Goal: Check status: Check status

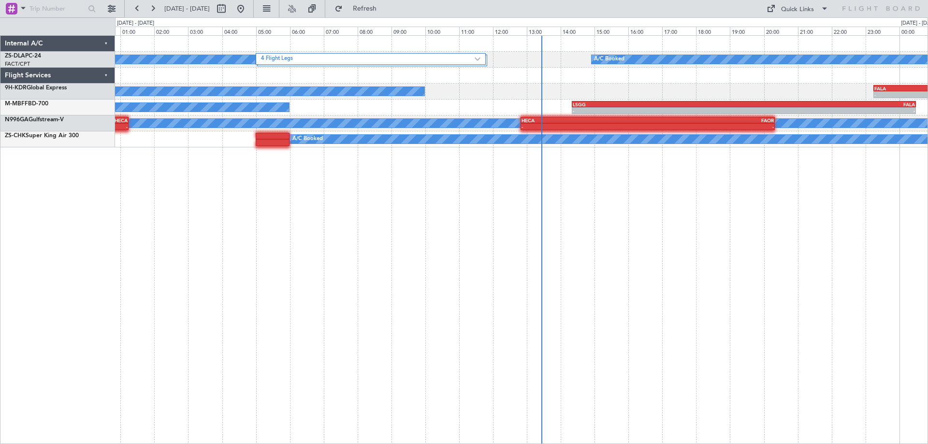
click at [364, 307] on div "4 Flight Legs A/C Booked A/C Booked A/C Booked - - FALA 23:15 Z FTTJ 04:35 Z A/…" at bounding box center [521, 239] width 813 height 409
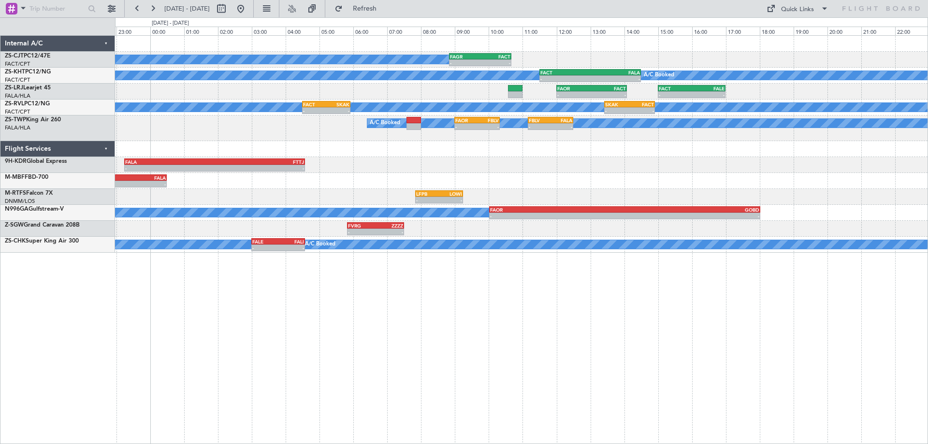
click at [480, 343] on div "A/C Booked - - FAGR 08:50 Z FACT 10:40 Z A/C Unavailable - - FACT 11:30 Z FALA …" at bounding box center [521, 239] width 813 height 409
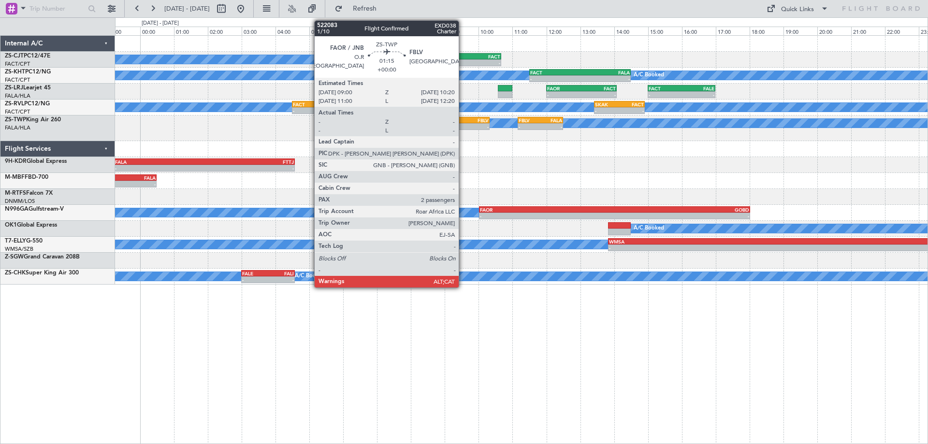
click at [463, 121] on div "FAOR" at bounding box center [456, 120] width 22 height 6
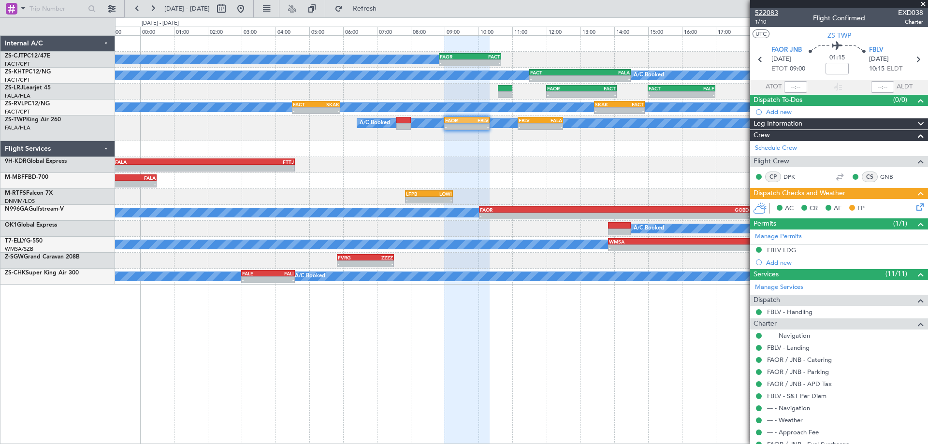
click at [769, 15] on span "522083" at bounding box center [766, 13] width 23 height 10
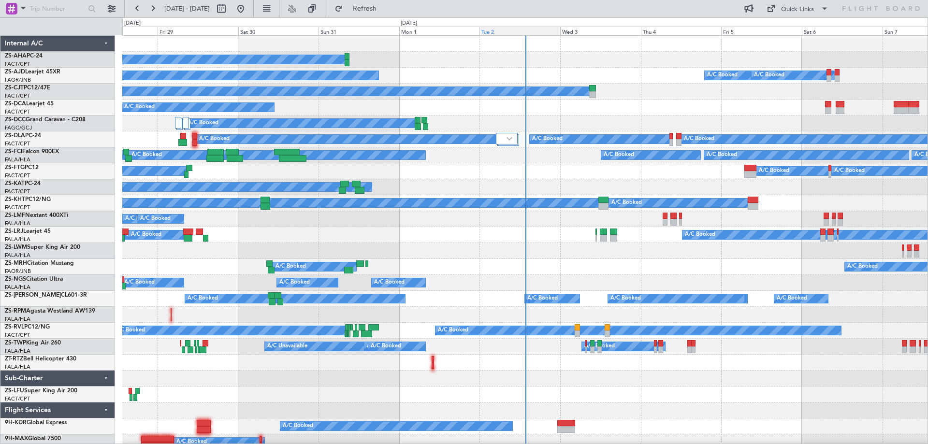
click at [496, 31] on div "Tue 2" at bounding box center [520, 31] width 81 height 9
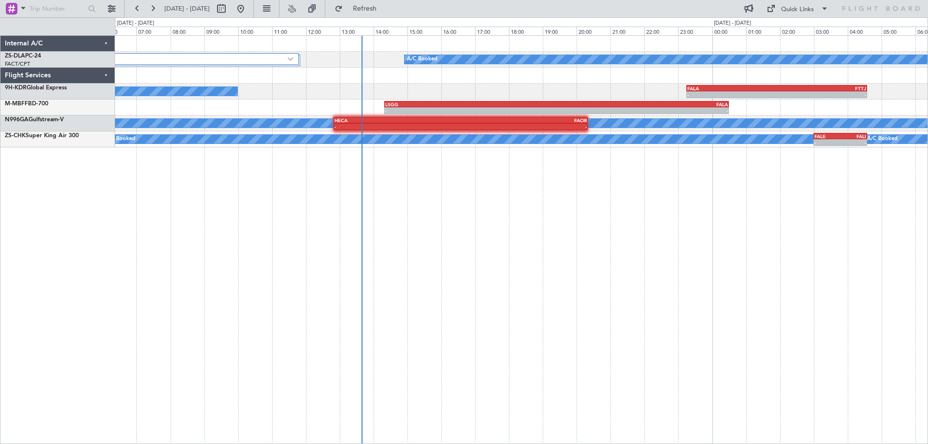
click at [431, 345] on div "4 Flight Legs A/C Booked A/C Booked A/C Booked - - FALA 23:15 Z FTTJ 04:35 Z - …" at bounding box center [521, 239] width 813 height 409
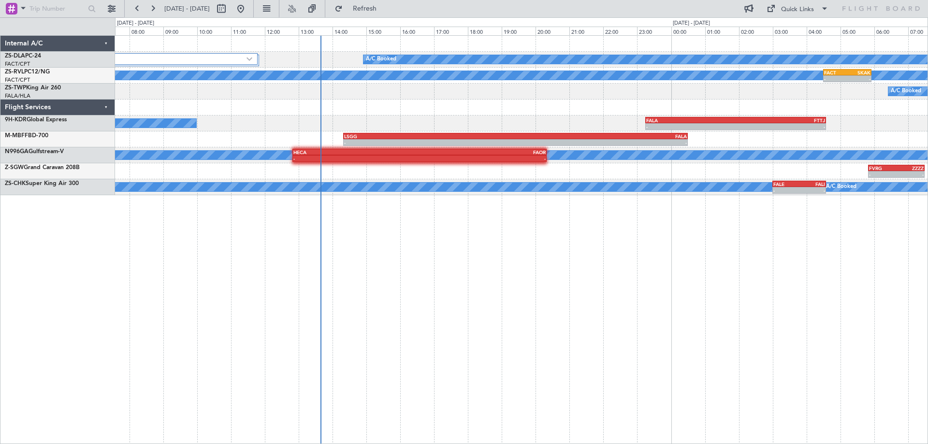
click at [386, 338] on div "4 Flight Legs A/C Booked A/C Booked A/C Booked - - FACT 04:30 Z SKAK 05:55 Z - …" at bounding box center [521, 239] width 813 height 409
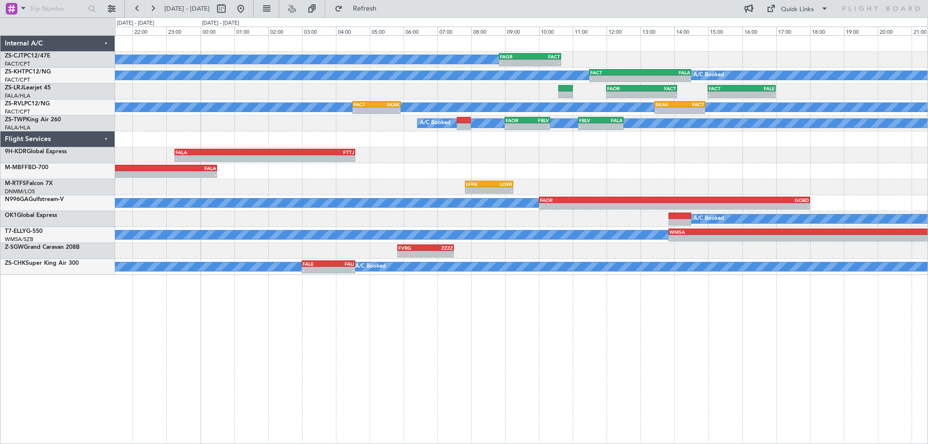
click at [600, 374] on div "A/C Booked - - FAGR 08:50 Z FACT 10:40 Z A/C Unavailable A/C Booked - - FACT 11…" at bounding box center [521, 239] width 813 height 409
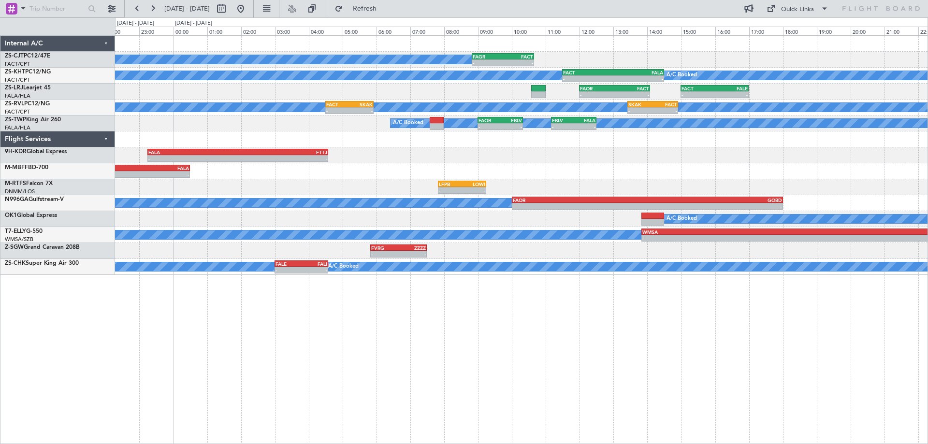
click at [573, 380] on div "A/C Booked - - FAGR 08:50 Z FACT 10:40 Z A/C Unavailable A/C Booked - - FACT 11…" at bounding box center [521, 239] width 813 height 409
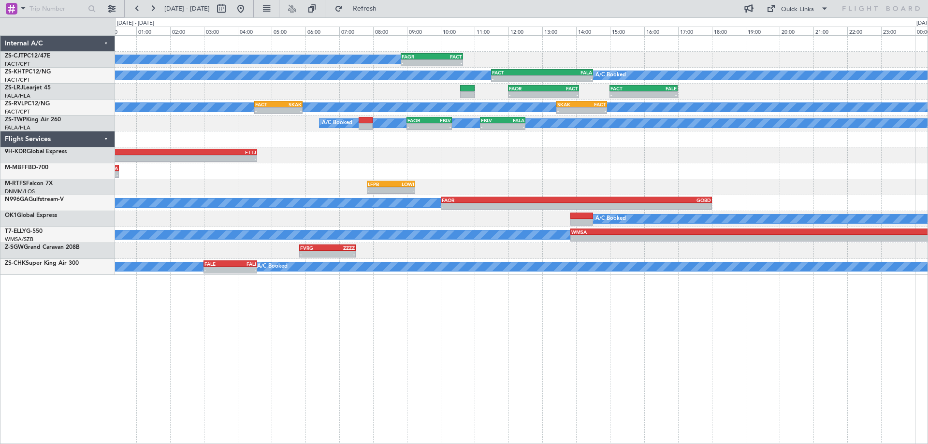
click at [717, 166] on div "A/C Booked - - FAGR 08:50 Z FACT 10:40 Z A/C Unavailable A/C Booked - - FACT 11…" at bounding box center [521, 155] width 813 height 239
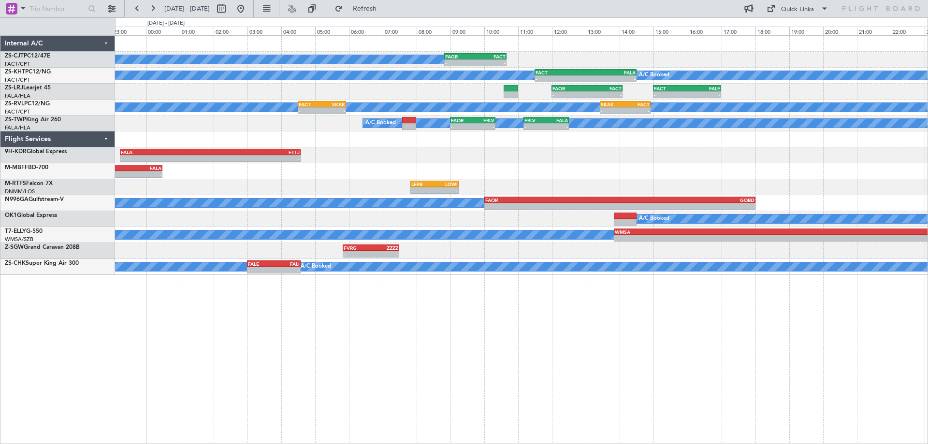
click at [760, 177] on div "- - LSGG 14:20 Z FALA 00:30 Z" at bounding box center [521, 171] width 813 height 16
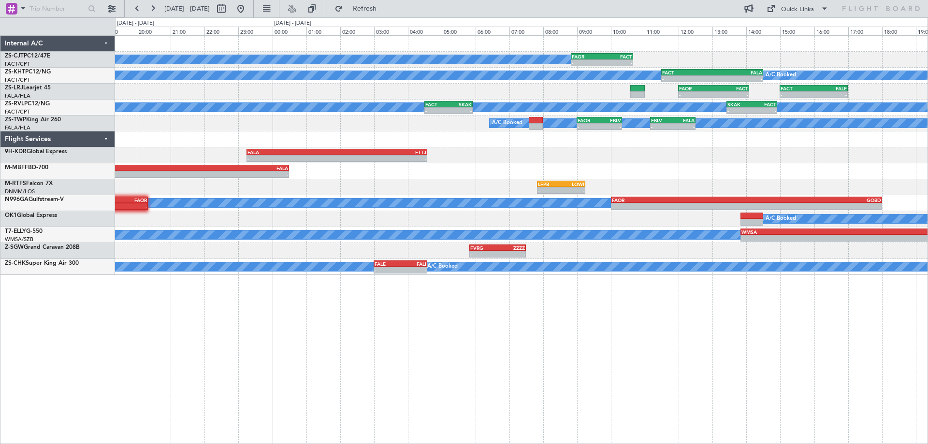
click at [737, 157] on div "A/C Booked - - FAGR 08:50 Z FACT 10:40 Z A/C Unavailable A/C Booked - - FACT 11…" at bounding box center [521, 155] width 813 height 239
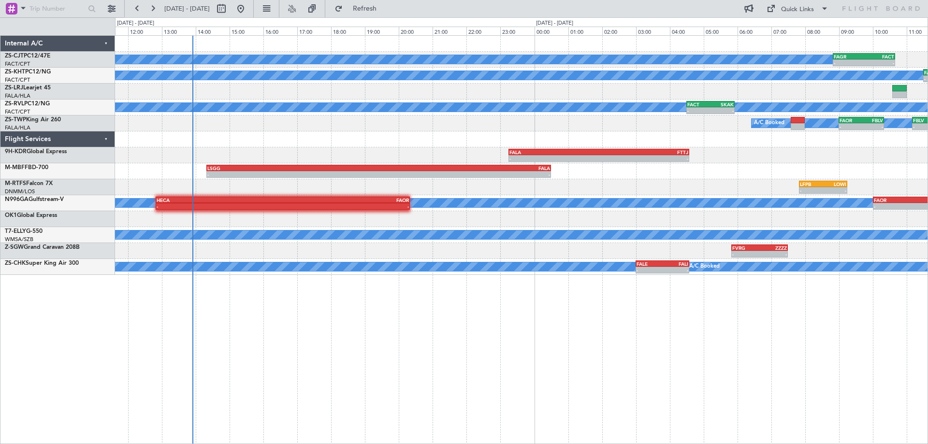
click at [541, 373] on div "A/C Booked - - FAGR 08:50 Z FACT 10:40 Z A/C Unavailable - - FACT 11:30 Z FALA …" at bounding box center [521, 239] width 813 height 409
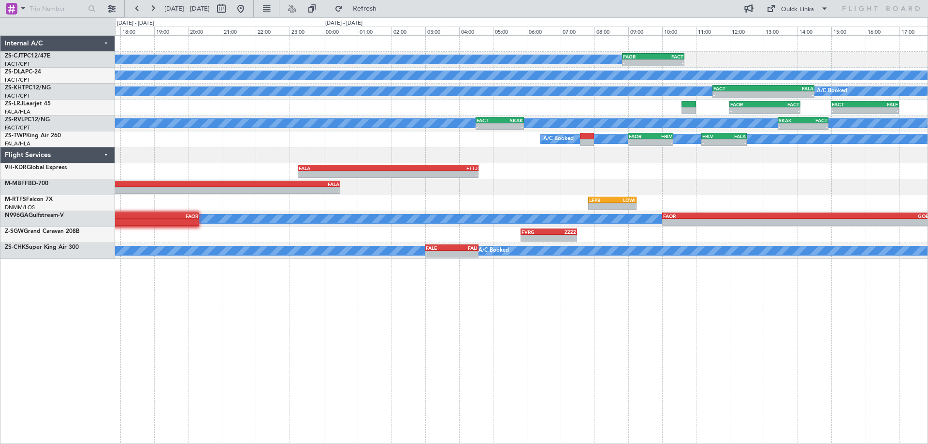
click at [426, 339] on div "A/C Booked - - FAGR 08:50 Z FACT 10:40 Z A/C Booked A/C Unavailable - - FACT 11…" at bounding box center [521, 239] width 813 height 409
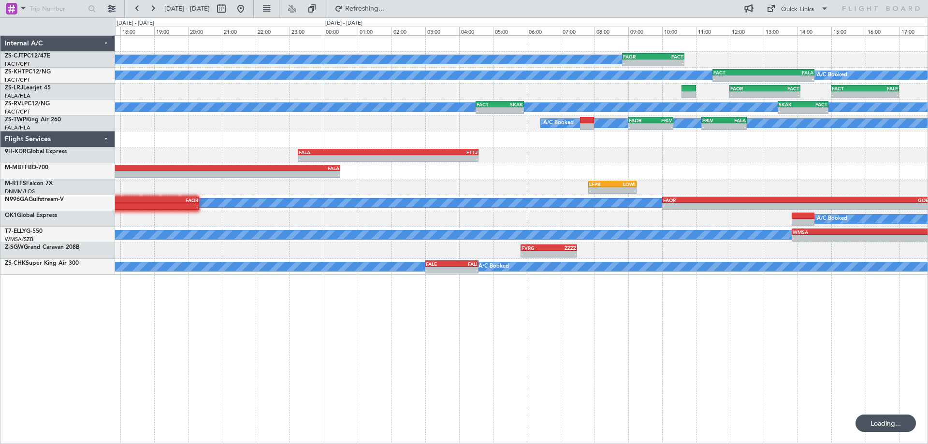
click at [772, 347] on div "A/C Booked - - FAGR 08:50 Z FACT 10:40 Z A/C Unavailable - - FACT 11:30 Z FALA …" at bounding box center [521, 239] width 813 height 409
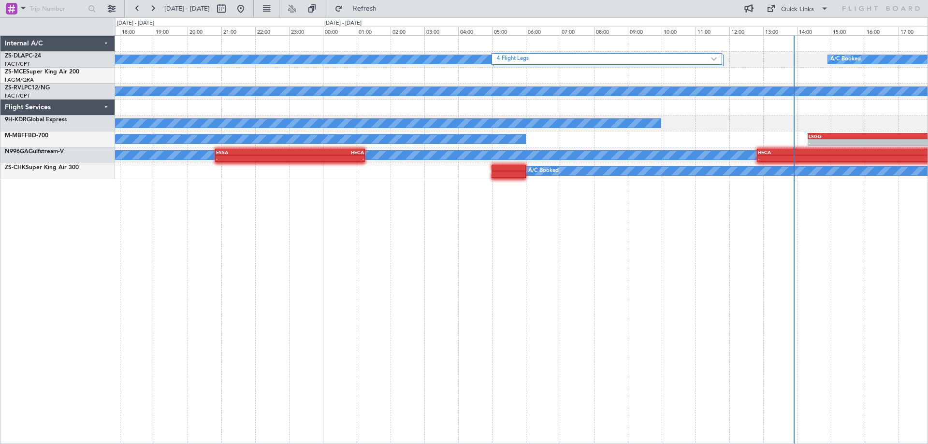
click at [697, 328] on div "4 Flight Legs A/C Booked A/C Booked A/C Booked A/C Booked - - FALA 23:15 Z FTTJ…" at bounding box center [521, 239] width 813 height 409
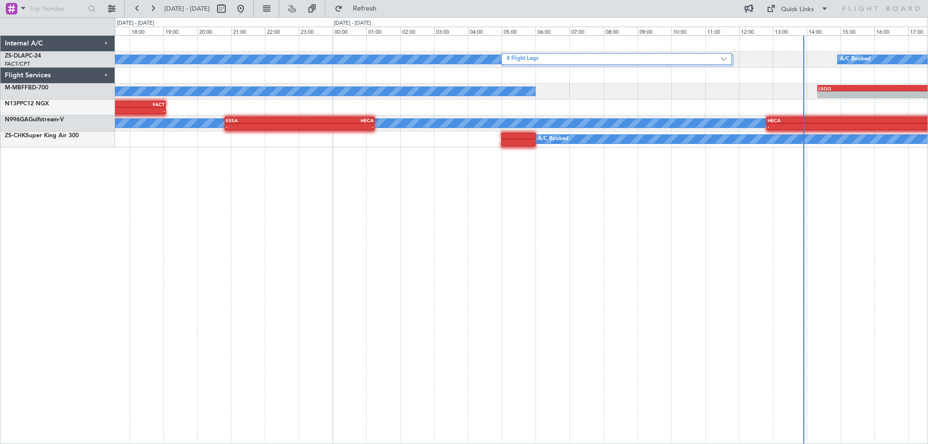
click at [694, 308] on div "4 Flight Legs A/C Booked A/C Booked A/C Booked - - LSGG 14:20 Z FALA 00:30 Z - …" at bounding box center [521, 239] width 813 height 409
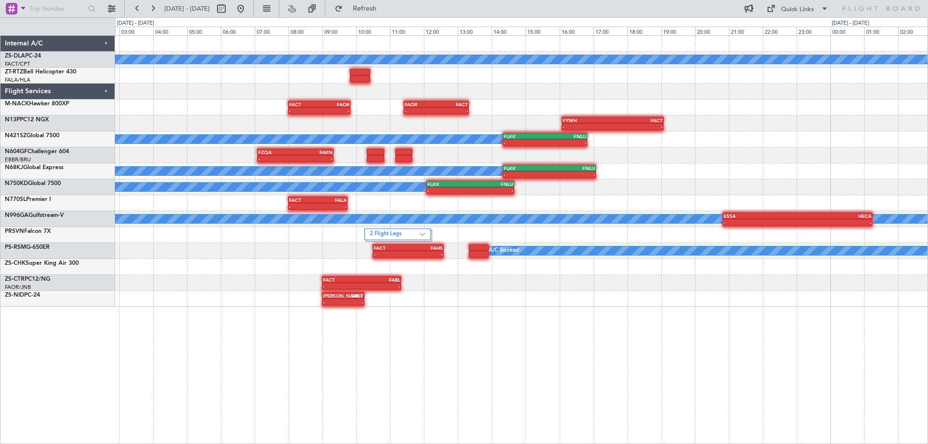
click at [669, 373] on div "A/C Booked 4 Flight Legs - - FACT 08:00 Z FAOR 09:50 Z - - FAOR 11:25 Z FACT 13…" at bounding box center [521, 239] width 813 height 409
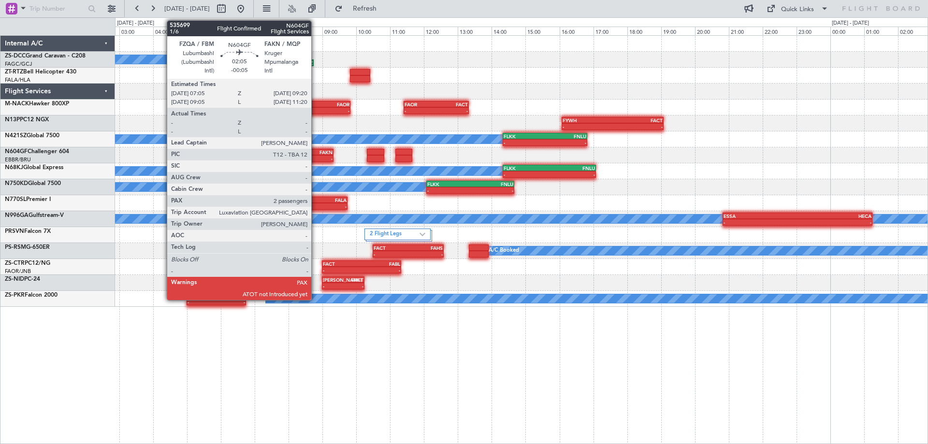
click at [316, 155] on div "FZQA 07:05 Z FAKN 09:20 Z" at bounding box center [295, 152] width 76 height 7
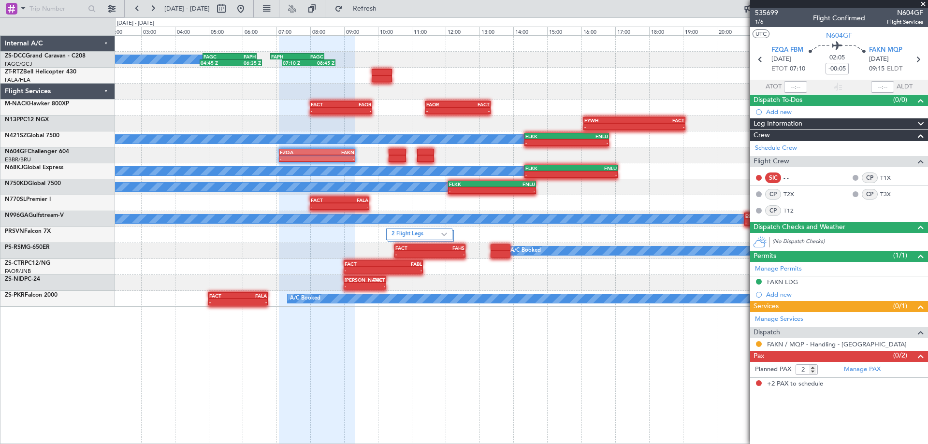
click at [450, 381] on div "A/C Booked 04:45 Z 06:35 Z FAGC 04:50 Z FAPH 06:25 Z 07:10 Z 08:45 Z FAPH 06:50…" at bounding box center [521, 239] width 813 height 409
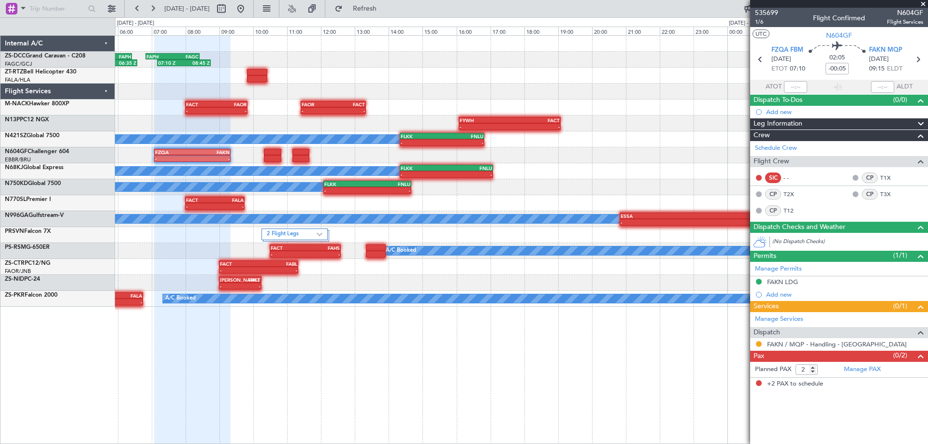
click at [164, 367] on div "04:45 Z 06:35 Z FAGC 04:50 Z FAPH 06:25 Z 07:10 Z 08:45 Z FAPH 06:50 Z FAGC 08:…" at bounding box center [521, 239] width 813 height 409
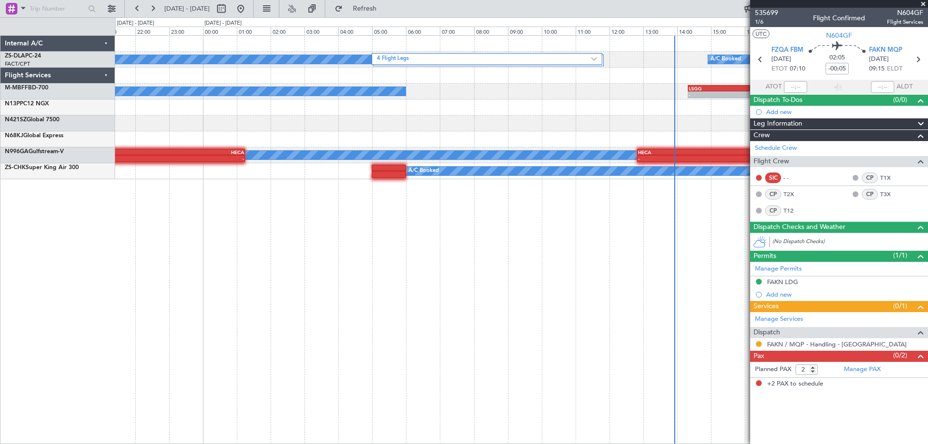
click at [349, 383] on div "4 Flight Legs A/C Booked A/C Booked A/C Booked - - LSGG 14:20 Z FALA 00:30 Z FY…" at bounding box center [521, 239] width 813 height 409
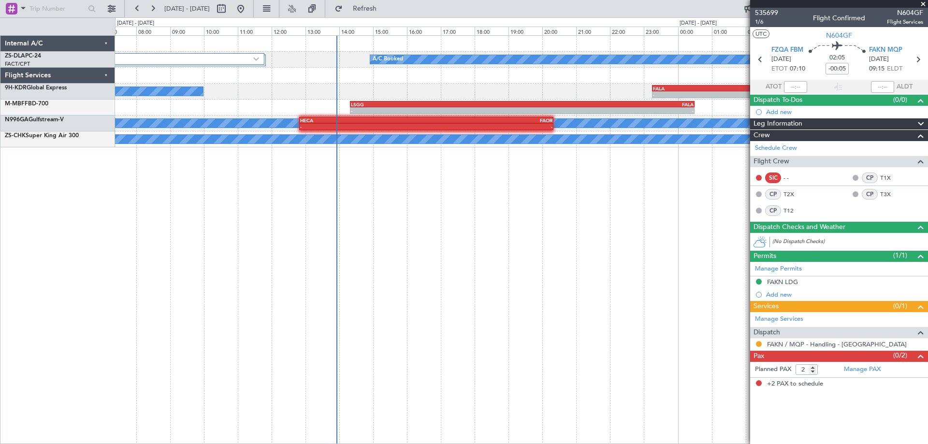
click at [353, 380] on div "4 Flight Legs A/C Booked A/C Booked A/C Booked - - FALA 23:15 Z FTTJ 04:35 Z - …" at bounding box center [521, 239] width 813 height 409
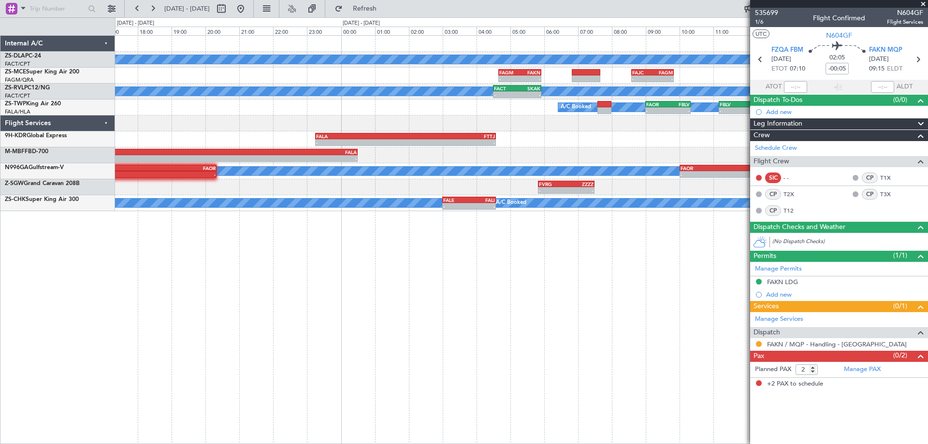
click at [289, 401] on div "A/C Booked 4 Flight Legs - - FAGM 04:40 Z FAKN 05:55 Z - - FAJC 08:35 Z FAGM 09…" at bounding box center [521, 239] width 813 height 409
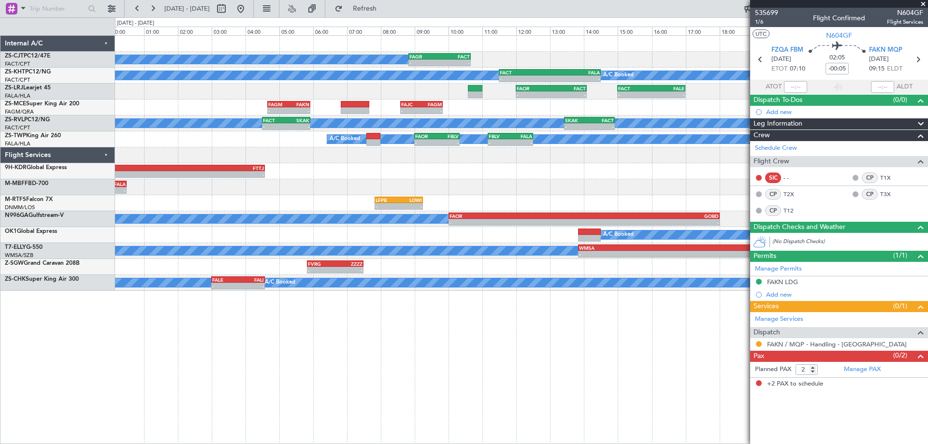
click at [472, 391] on div "A/C Booked - - FAGR 08:50 Z FACT 10:40 Z A/C Unavailable A/C Booked - - FACT 11…" at bounding box center [521, 239] width 813 height 409
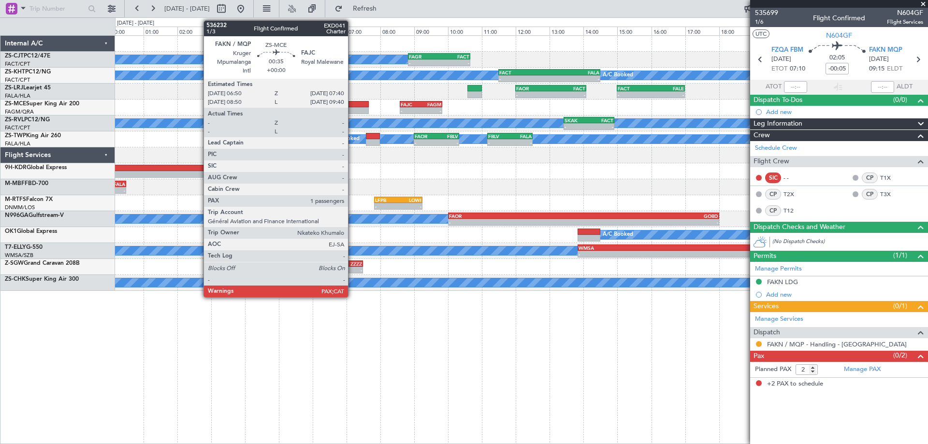
click at [352, 107] on div at bounding box center [354, 104] width 29 height 7
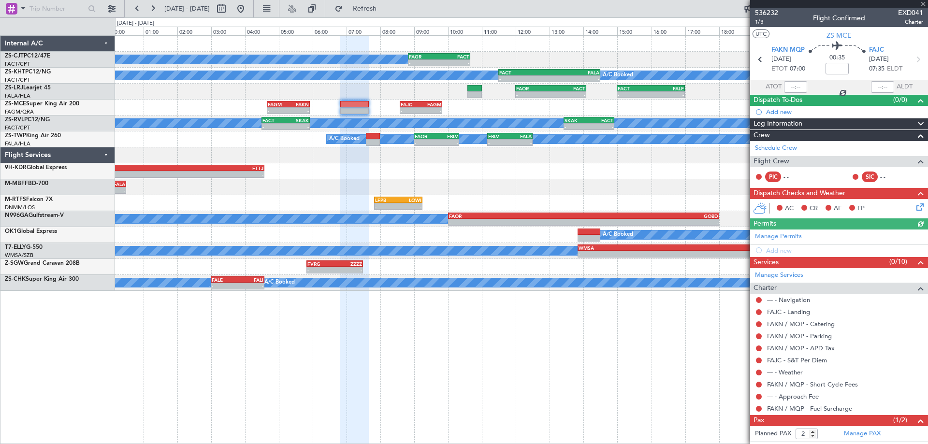
scroll to position [30, 0]
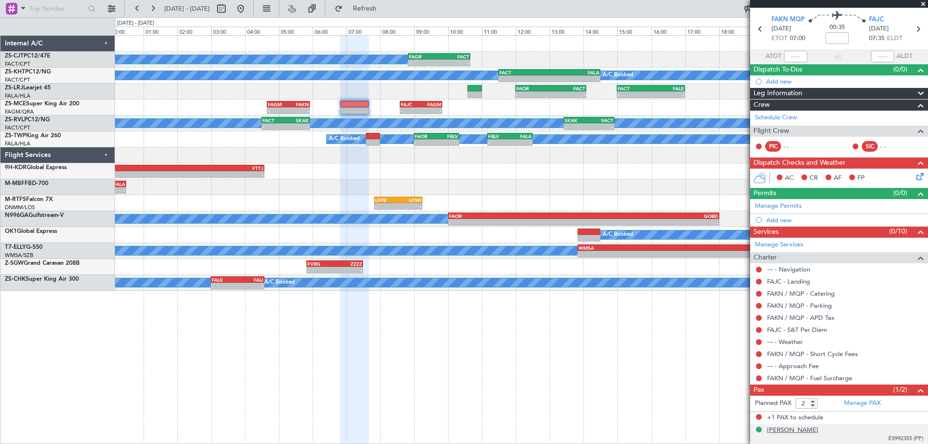
drag, startPoint x: 810, startPoint y: 429, endPoint x: 773, endPoint y: 433, distance: 37.9
click at [773, 433] on div "[PERSON_NAME] ES992355 (PP)" at bounding box center [845, 434] width 156 height 17
click at [776, 430] on div "[PERSON_NAME]" at bounding box center [792, 431] width 51 height 10
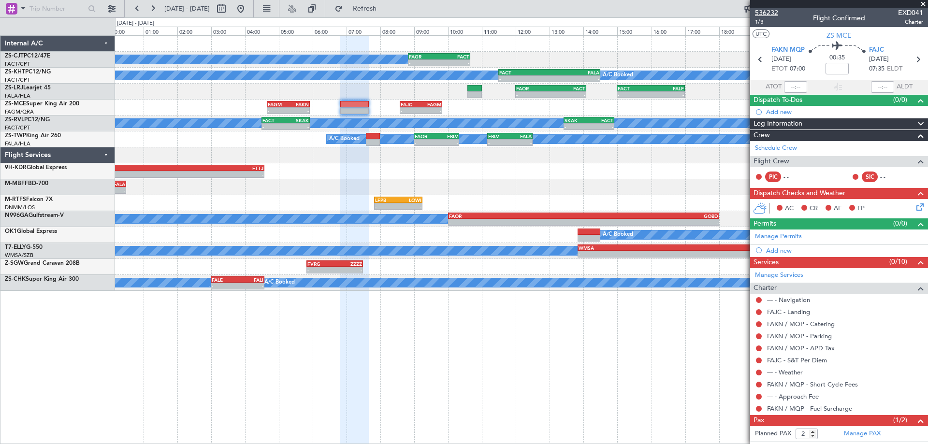
click at [775, 17] on span "536232" at bounding box center [766, 13] width 23 height 10
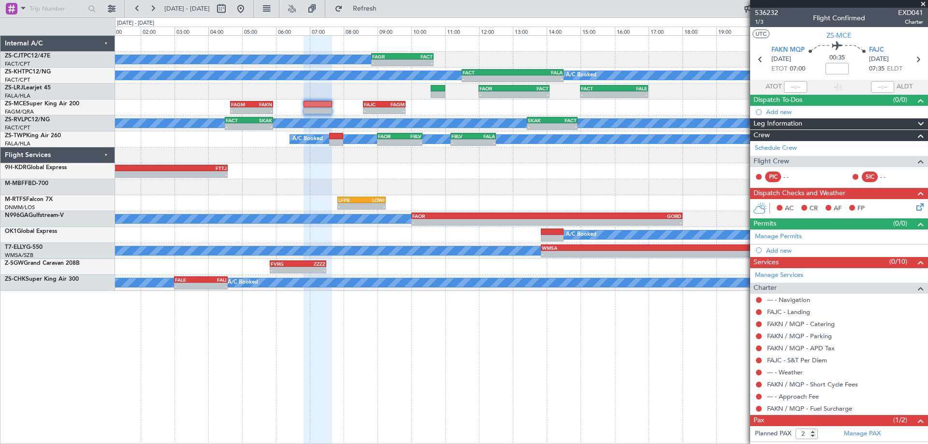
click at [512, 323] on div "A/C Booked - - FAGR 08:50 Z FACT 10:40 Z A/C Unavailable A/C Booked - - FACT 11…" at bounding box center [521, 239] width 813 height 409
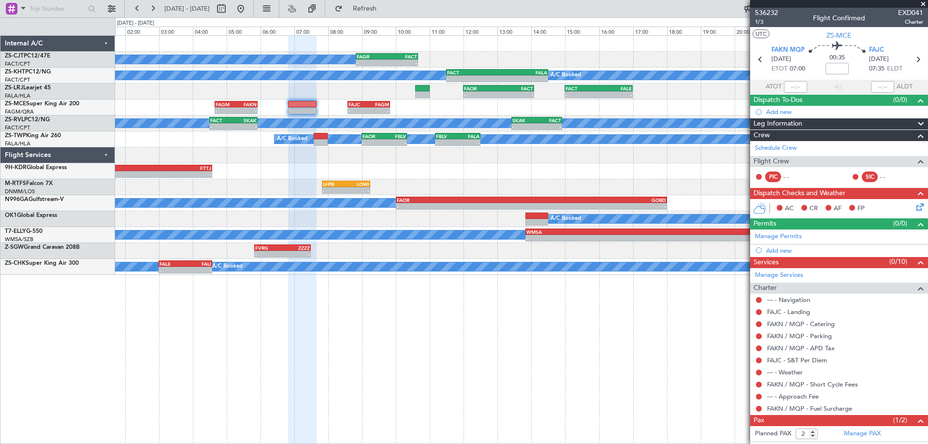
click at [483, 162] on div at bounding box center [521, 155] width 813 height 16
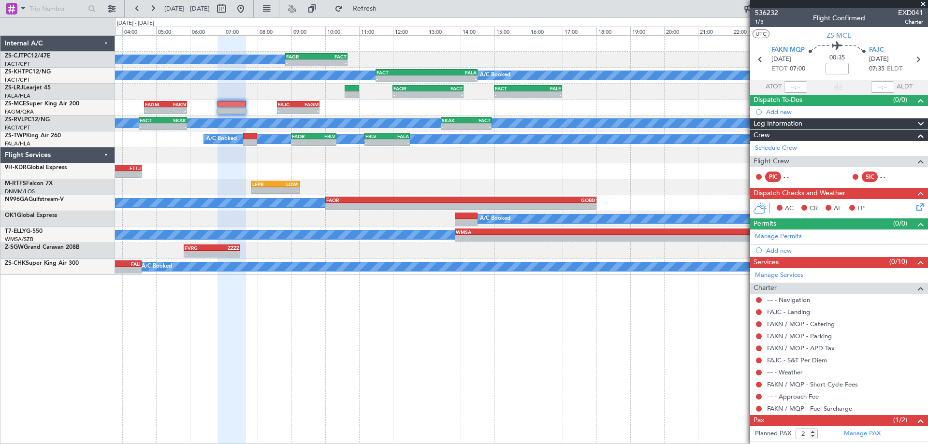
click at [524, 299] on div "A/C Booked - - FAGR 08:50 Z FACT 10:40 Z A/C Unavailable A/C Booked - - FACT 11…" at bounding box center [521, 239] width 813 height 409
click at [164, 194] on div "A/C Booked - - FAGR 08:50 Z FACT 10:40 Z A/C Unavailable A/C Booked - - FACT 11…" at bounding box center [521, 155] width 813 height 239
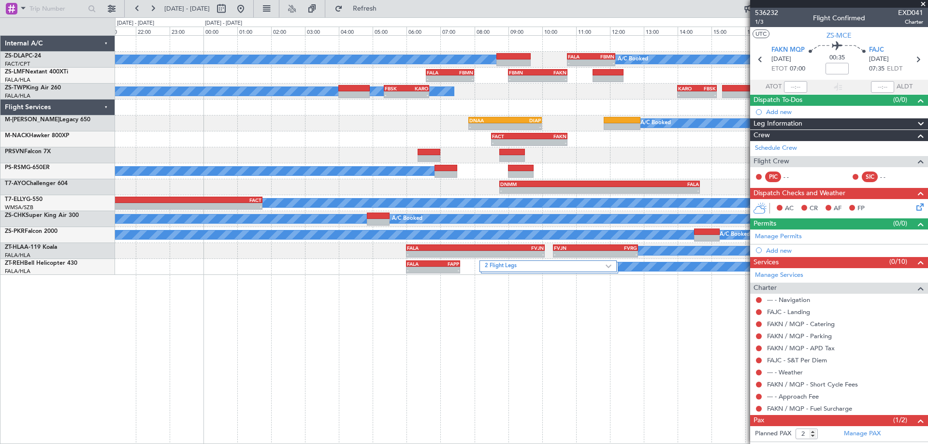
click at [609, 176] on div "A/C Booked" at bounding box center [521, 171] width 813 height 16
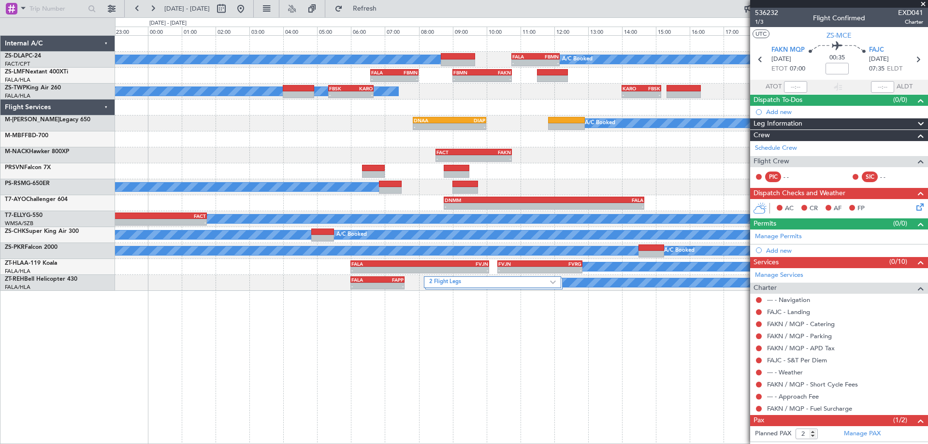
click at [474, 317] on div "A/C Booked A/C Booked - - FALA 10:45 Z FBMN 12:10 Z - - FALA 06:35 Z FBMN 08:00…" at bounding box center [521, 239] width 813 height 409
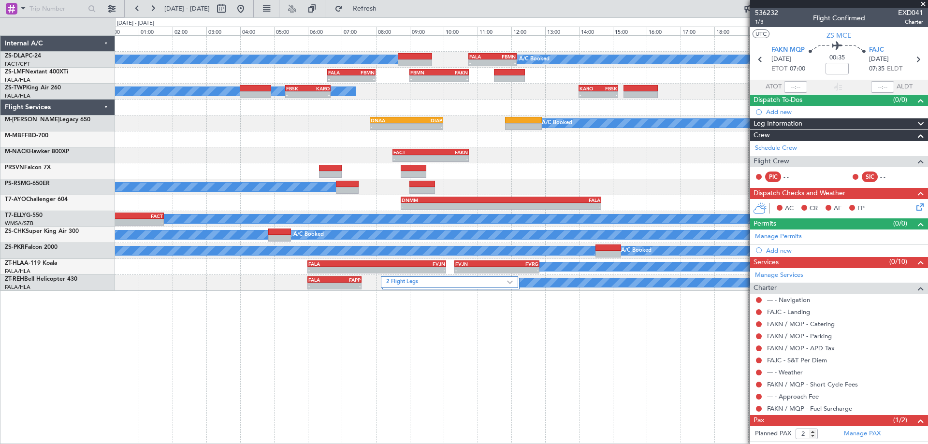
click at [360, 153] on div "- - FACT 08:30 Z FAKN 10:45 Z" at bounding box center [521, 155] width 813 height 16
click at [254, 16] on fb-range-datepicker "[DATE] - [DATE]" at bounding box center [189, 8] width 130 height 17
click at [249, 12] on button at bounding box center [240, 8] width 15 height 15
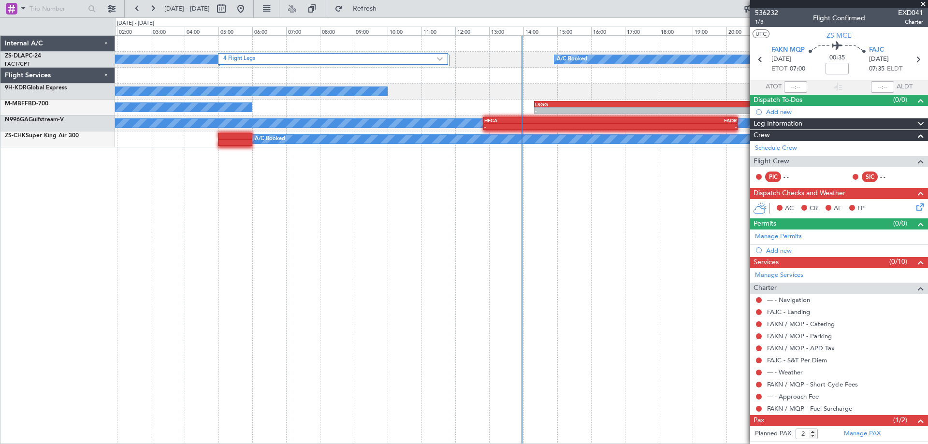
click at [168, 238] on div "A/C Booked 4 Flight Legs A/C Booked - - FALA 23:15 Z FTTJ 04:35 Z A/C Booked - …" at bounding box center [521, 239] width 813 height 409
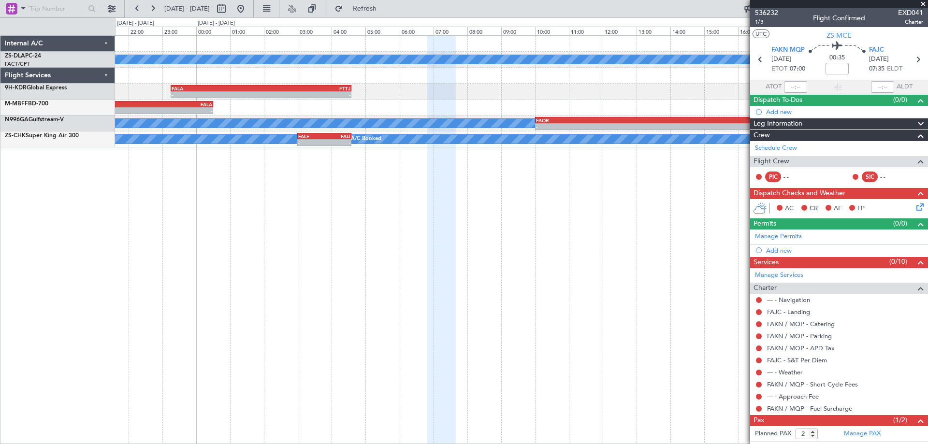
click at [284, 260] on div "A/C Booked - - FALA 23:15 Z FTTJ 04:35 Z - - LSGG 14:20 Z FALA 00:30 Z A/C Book…" at bounding box center [521, 239] width 813 height 409
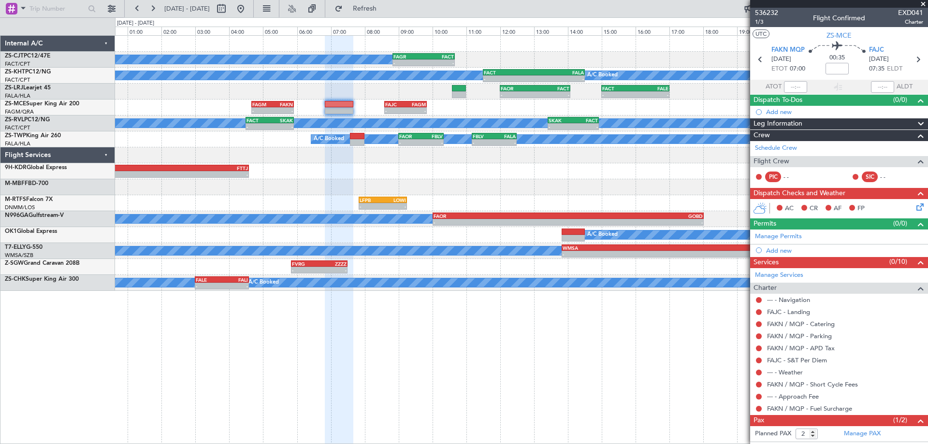
click at [454, 310] on div "A/C Booked - - FAGR 08:50 Z FACT 10:40 Z A/C Unavailable A/C Booked - - FACT 11…" at bounding box center [521, 239] width 813 height 409
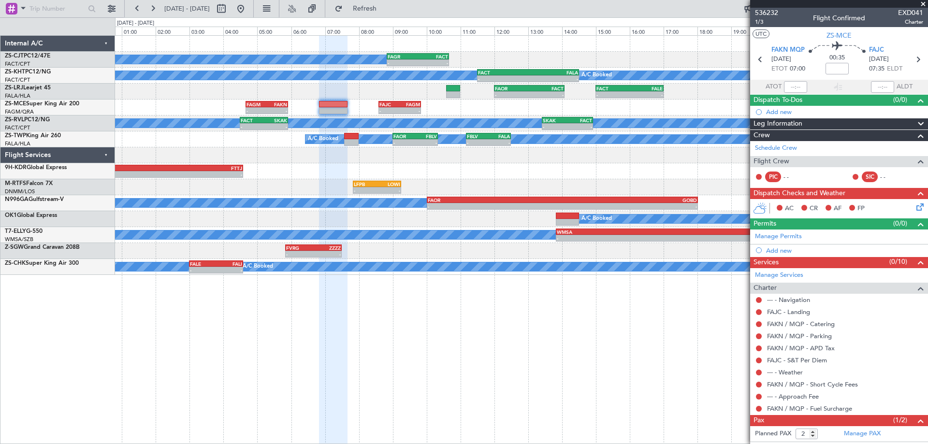
click at [595, 370] on div "A/C Booked - - FAGR 08:50 Z FACT 10:40 Z A/C Unavailable A/C Booked - - FACT 11…" at bounding box center [521, 239] width 813 height 409
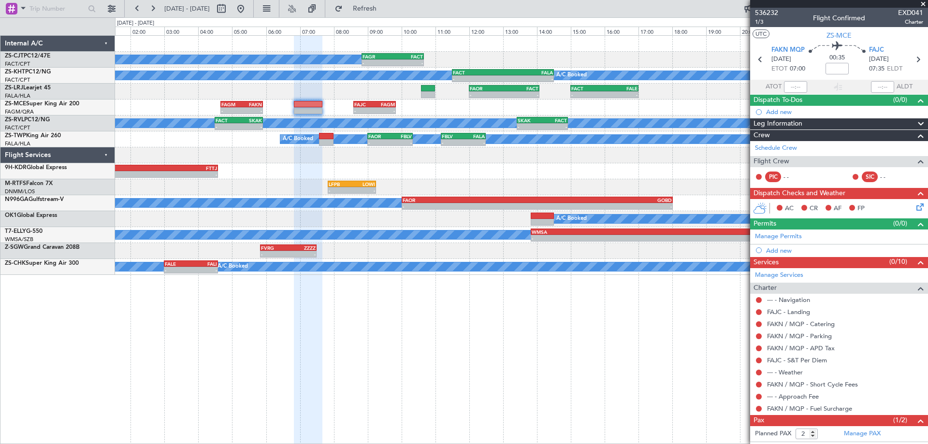
click at [559, 359] on div "A/C Booked - - FAGR 08:50 Z FACT 10:40 Z A/C Unavailable A/C Booked - - FACT 11…" at bounding box center [521, 239] width 813 height 409
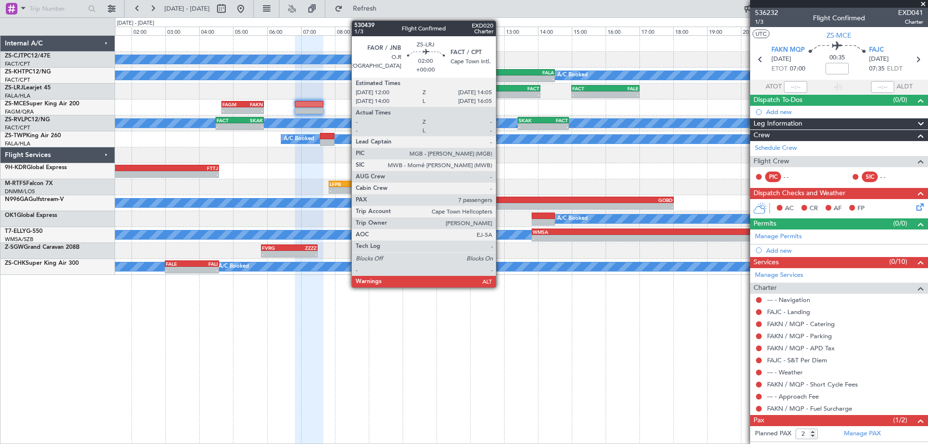
click at [500, 93] on div "-" at bounding box center [488, 95] width 34 height 6
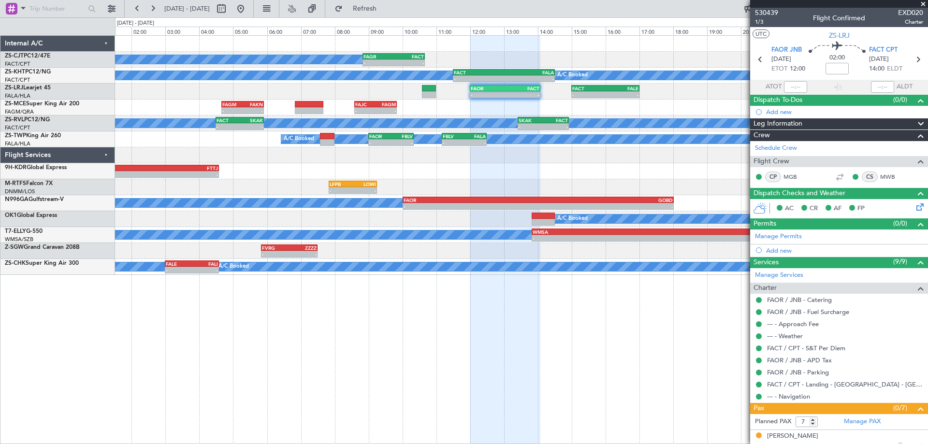
click at [922, 4] on span at bounding box center [924, 4] width 10 height 9
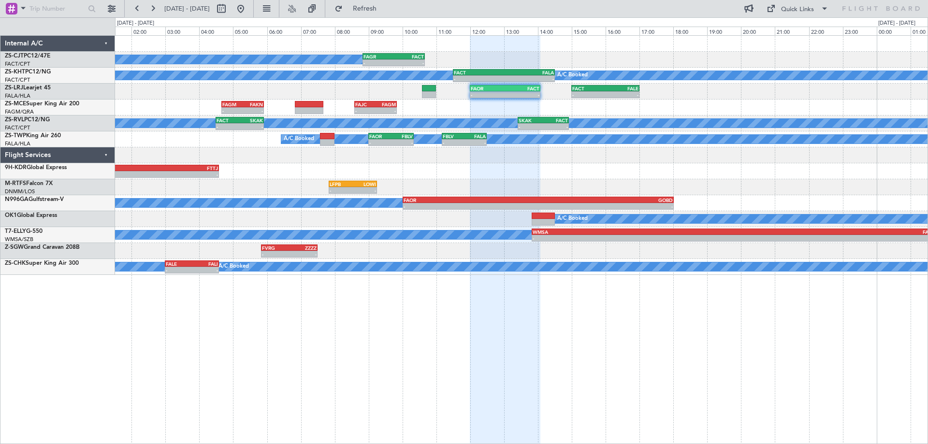
type input "0"
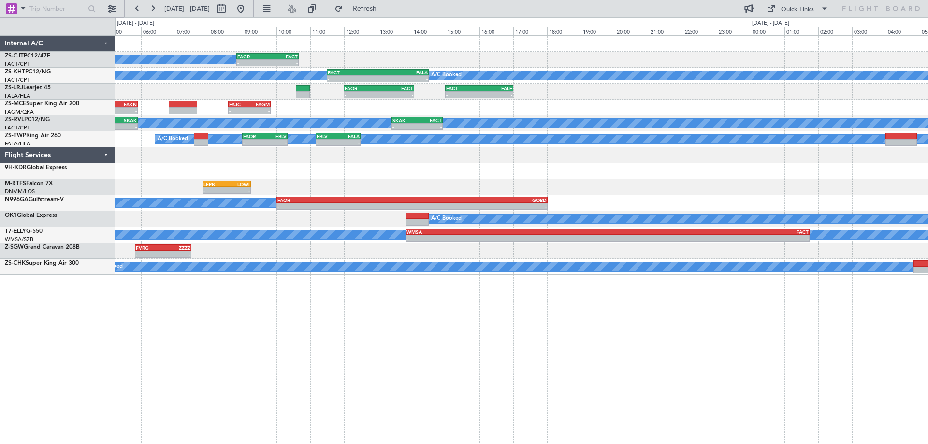
click at [275, 238] on div "A/C Booked - - FAGR 08:50 Z FACT 10:40 Z A/C Unavailable A/C Booked - - FACT 11…" at bounding box center [521, 155] width 813 height 239
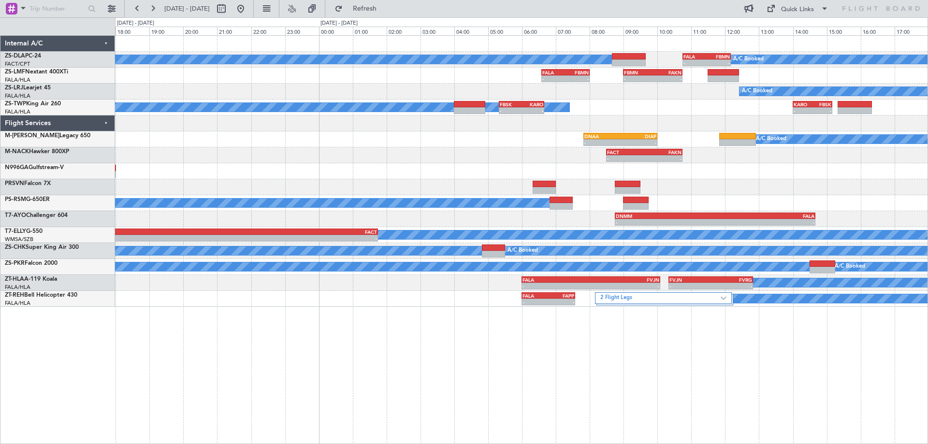
click at [771, 366] on div "A/C Booked A/C Booked - - FALA 10:45 Z FBMN 12:10 Z - - FALA 06:35 Z FBMN 08:00…" at bounding box center [521, 239] width 813 height 409
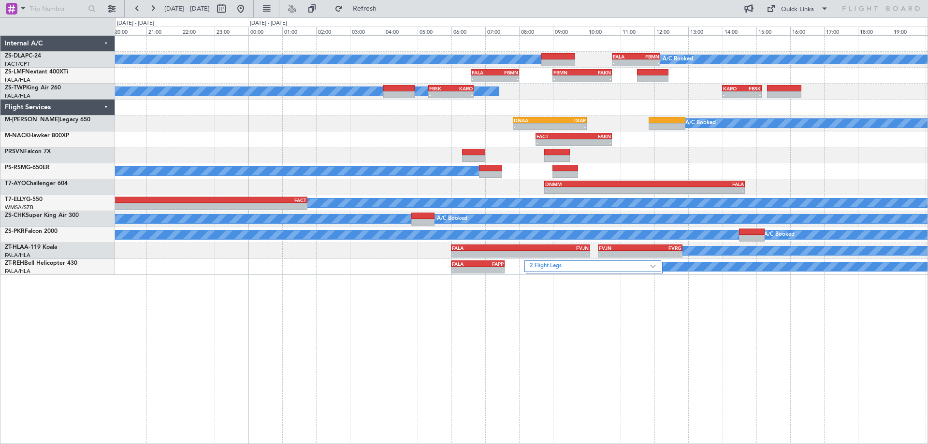
click at [739, 159] on div at bounding box center [521, 155] width 813 height 16
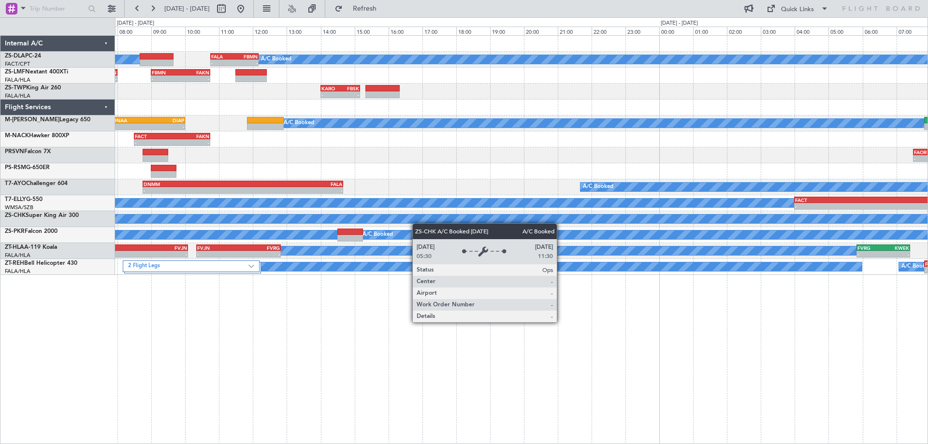
click at [260, 230] on div "A/C Booked A/C Booked - - FALA 10:45 Z FBMN 12:10 Z - - FALA 06:35 Z FBMN 08:00…" at bounding box center [521, 155] width 813 height 239
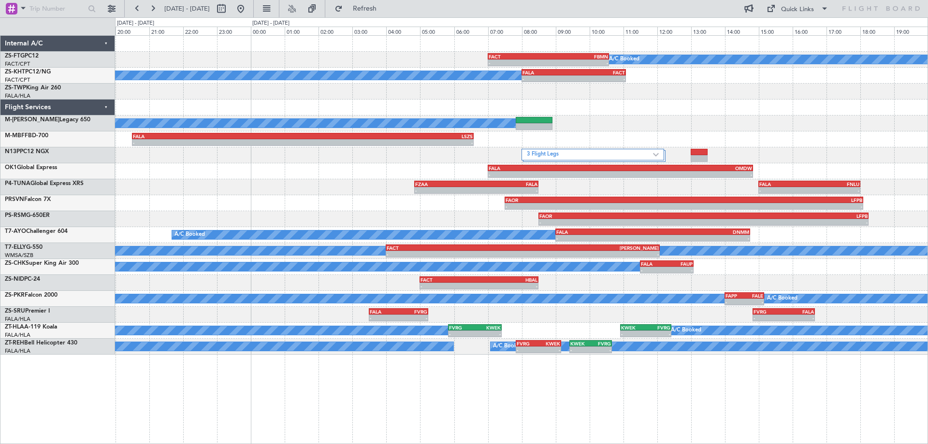
click at [628, 395] on div "A/C Booked - - FACT 07:00 Z FBMN 10:35 Z A/C Booked - - FALA 08:00 Z FACT 11:05…" at bounding box center [521, 239] width 813 height 409
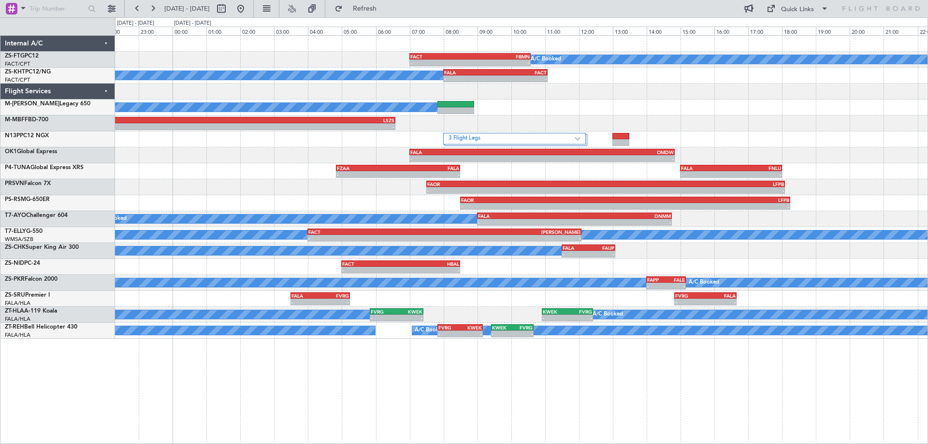
click at [752, 113] on div "A/C Booked - - FACT 07:00 Z FBMN 10:35 Z A/C Booked - - FALA 08:00 Z FACT 11:05…" at bounding box center [521, 187] width 813 height 303
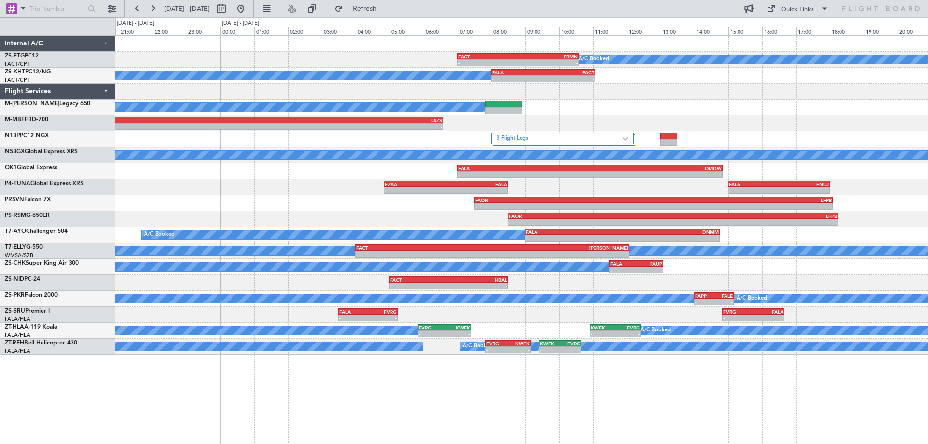
click at [634, 125] on div "- - FALA 20:30 Z LSZS 06:35 Z" at bounding box center [521, 124] width 813 height 16
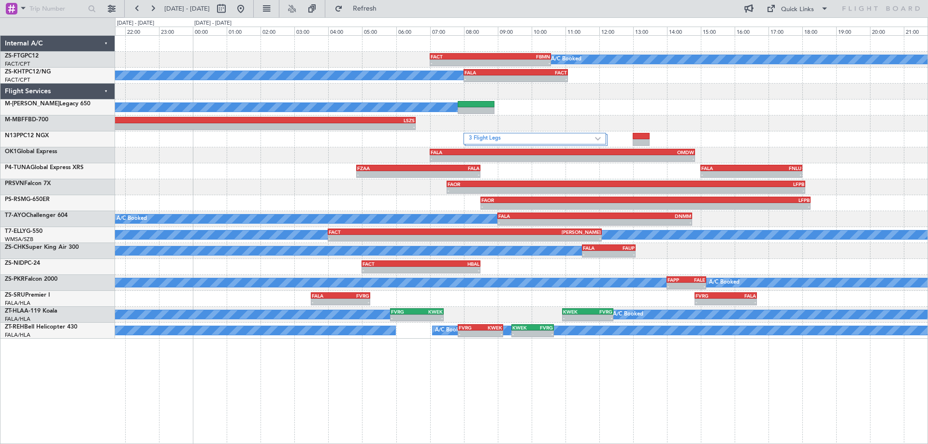
click at [742, 91] on div at bounding box center [521, 92] width 813 height 16
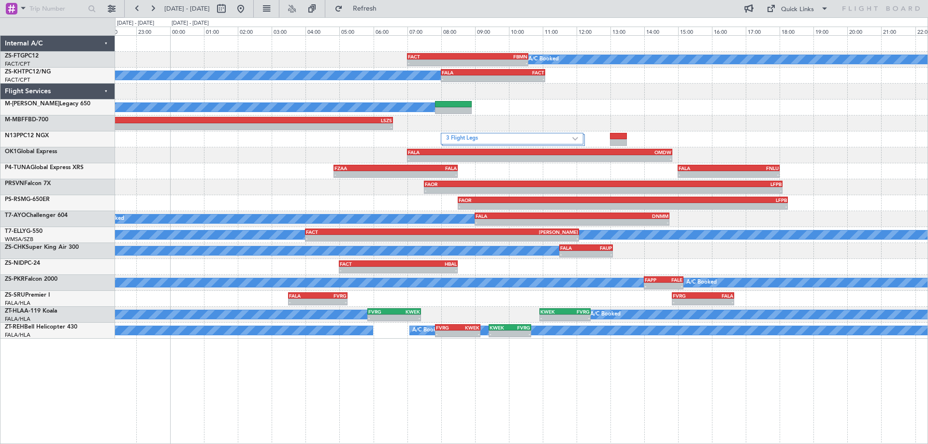
click at [818, 104] on div "A/C Booked" at bounding box center [521, 108] width 813 height 16
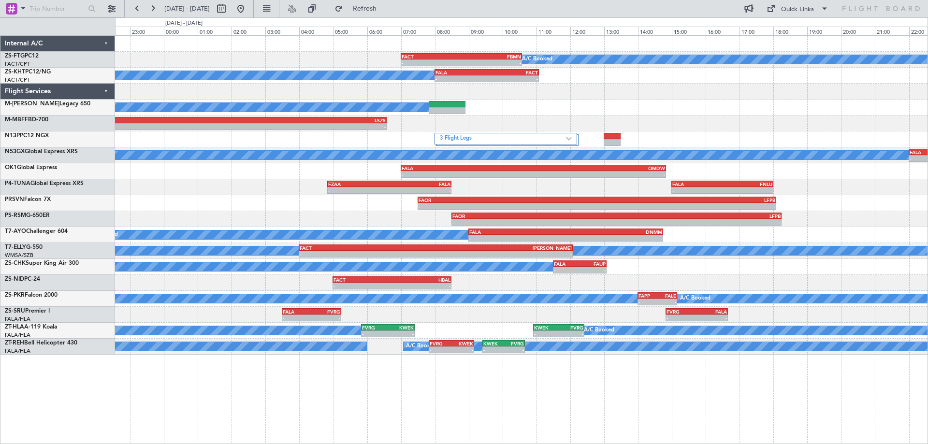
click at [866, 223] on div "- - FAOR 08:30 Z LFPB 18:15 Z" at bounding box center [521, 219] width 813 height 16
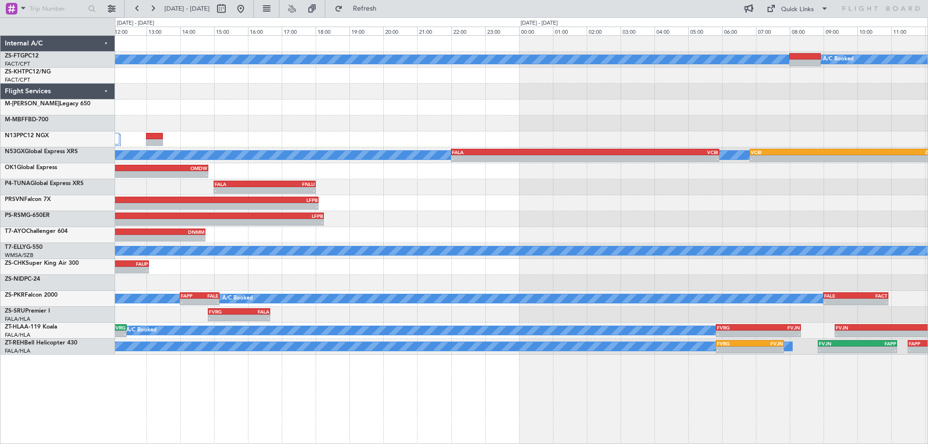
click at [356, 202] on div "A/C Booked A/C Booked - - FACT 07:00 Z FBMN 10:35 Z FALA 08:00 Z FACT 11:05 Z -…" at bounding box center [521, 195] width 813 height 319
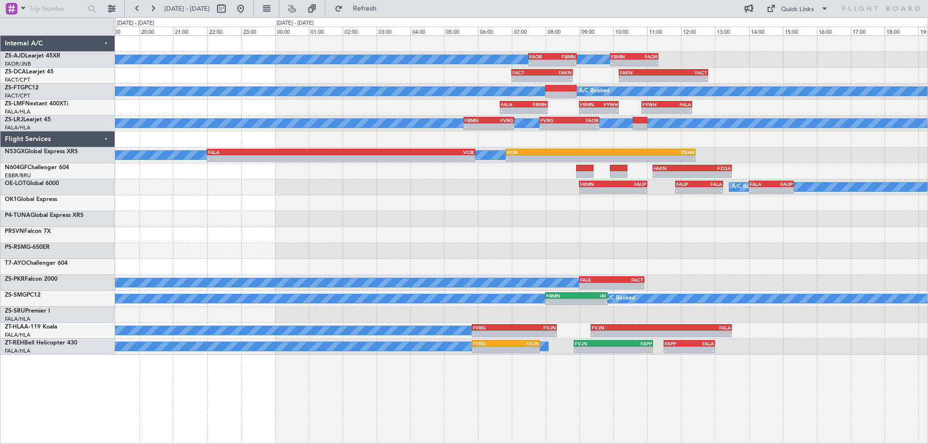
click at [640, 225] on div "- - FALA 15:00 Z FNLU 18:00 Z" at bounding box center [521, 219] width 813 height 16
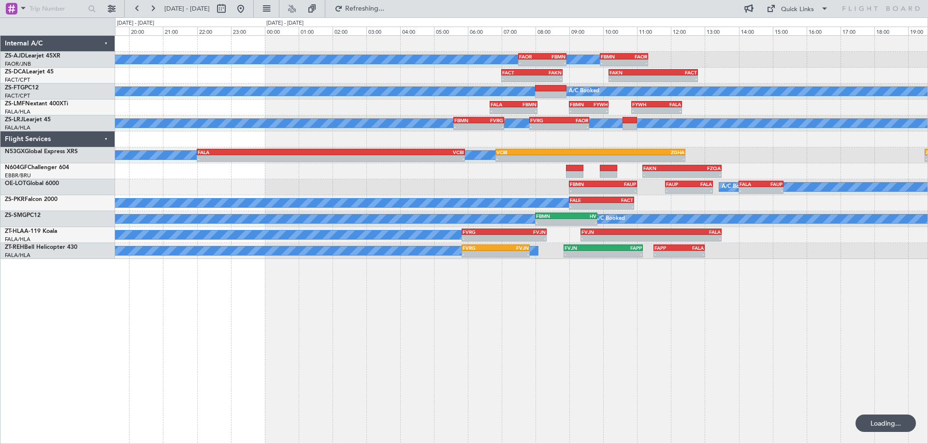
click at [715, 277] on div "A/C Booked A/C Booked A/C Booked - - FAOR 07:30 Z FBMN 08:55 Z - - FBMN 09:55 Z…" at bounding box center [521, 239] width 813 height 409
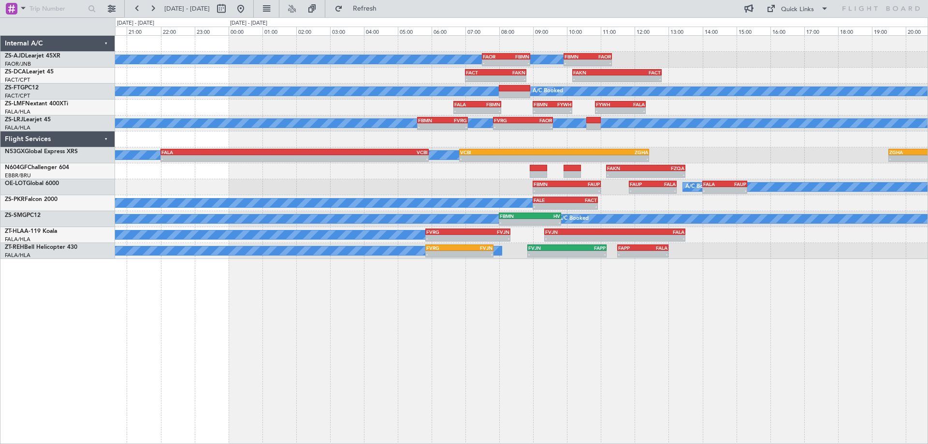
click at [679, 279] on div "A/C Booked A/C Booked A/C Booked - - FAOR 07:30 Z FBMN 08:55 Z - - FBMN 09:55 Z…" at bounding box center [521, 239] width 813 height 409
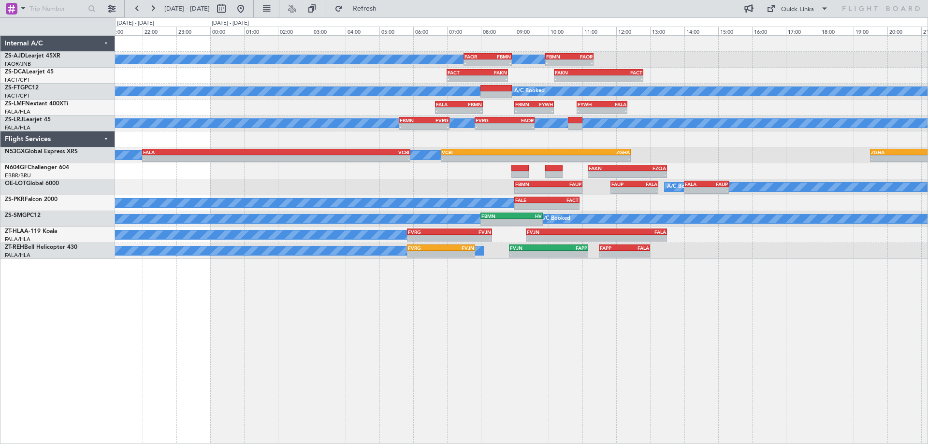
click at [734, 277] on div "A/C Booked A/C Booked A/C Booked - - FAOR 07:30 Z FBMN 08:55 Z - - FBMN 09:55 Z…" at bounding box center [521, 239] width 813 height 409
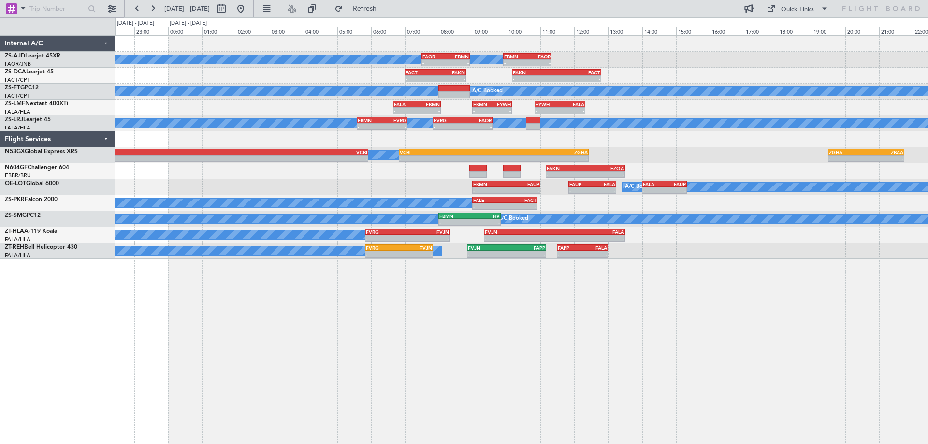
click at [315, 294] on div "A/C Booked A/C Booked A/C Booked - - FAOR 07:30 Z FBMN 08:55 Z - - FBMN 09:55 Z…" at bounding box center [521, 239] width 813 height 409
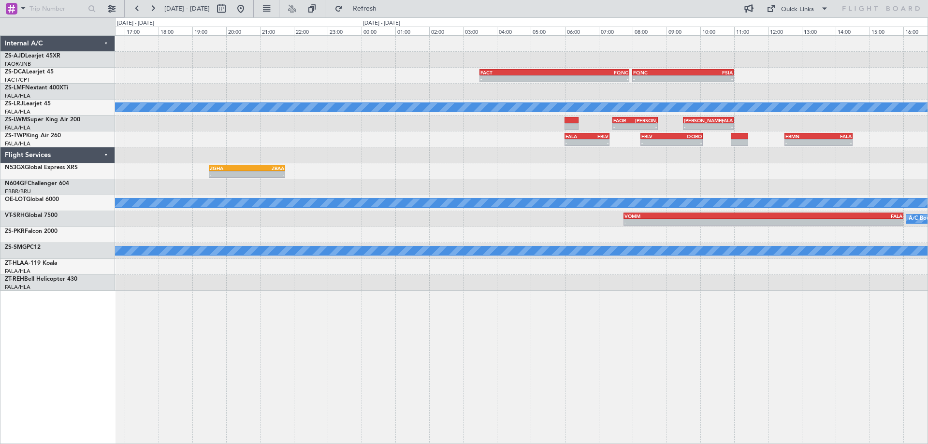
click at [468, 306] on div "- - FBMN 09:55 Z FAOR 11:20 Z FACT 03:30 Z FQNC 07:55 Z - - - - FQNC 08:00 Z FS…" at bounding box center [521, 239] width 813 height 409
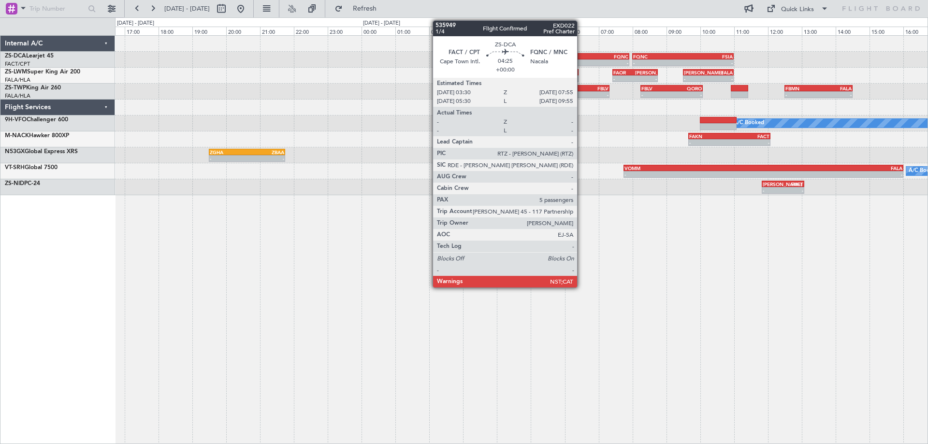
click at [582, 58] on div "FQNC" at bounding box center [592, 57] width 74 height 6
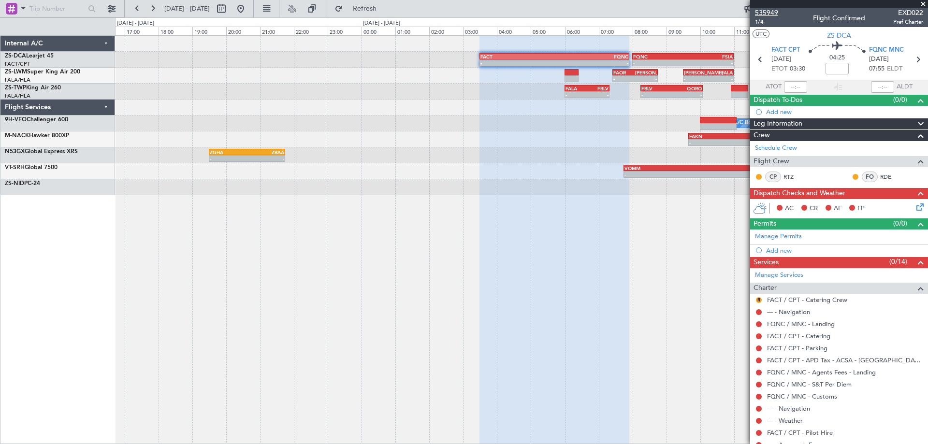
click at [770, 13] on span "535949" at bounding box center [766, 13] width 23 height 10
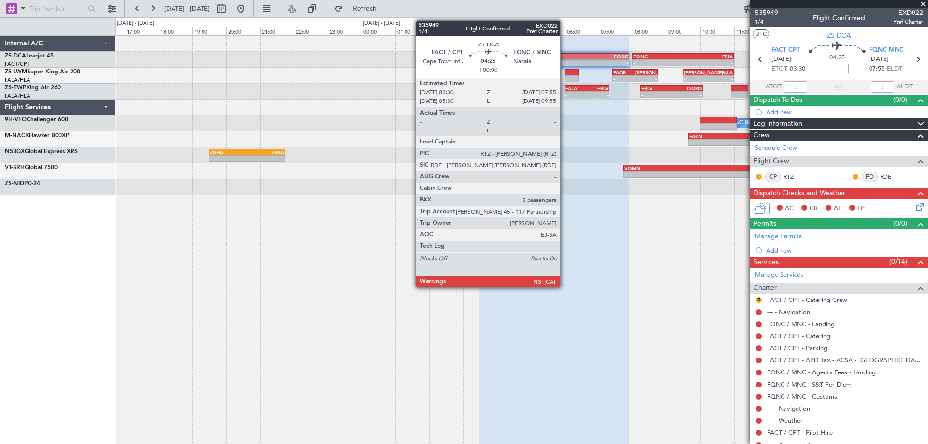
click at [565, 55] on div "FQNC" at bounding box center [592, 57] width 74 height 6
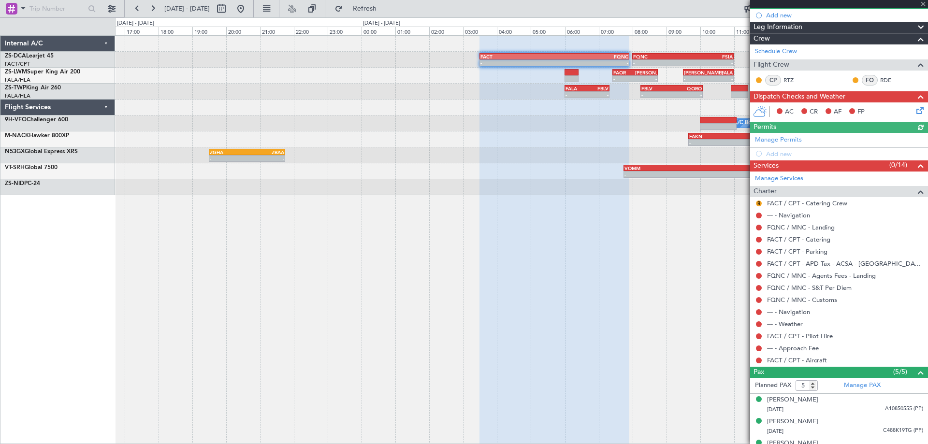
scroll to position [145, 0]
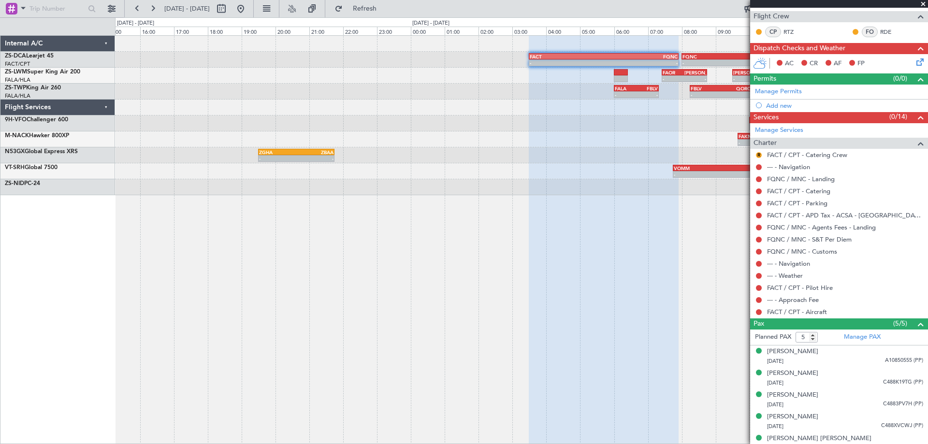
click at [483, 236] on div "- - FACT 03:30 Z FQNC 07:55 Z - - FQNC 08:00 Z FSIA 11:00 Z FAKN 10:10 Z FACT 1…" at bounding box center [521, 239] width 813 height 409
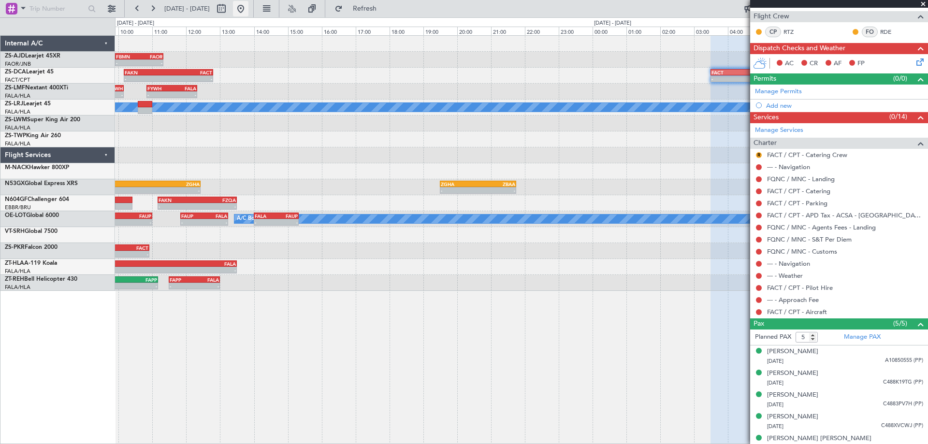
click at [249, 12] on button at bounding box center [240, 8] width 15 height 15
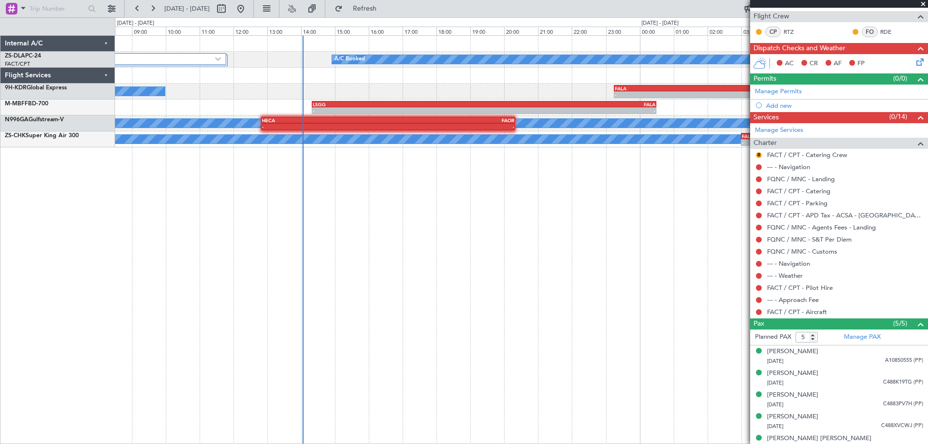
click at [379, 228] on div "A/C Booked 4 Flight Legs A/C Booked - - FALA 23:15 Z FTTJ 04:35 Z A/C Booked - …" at bounding box center [521, 239] width 813 height 409
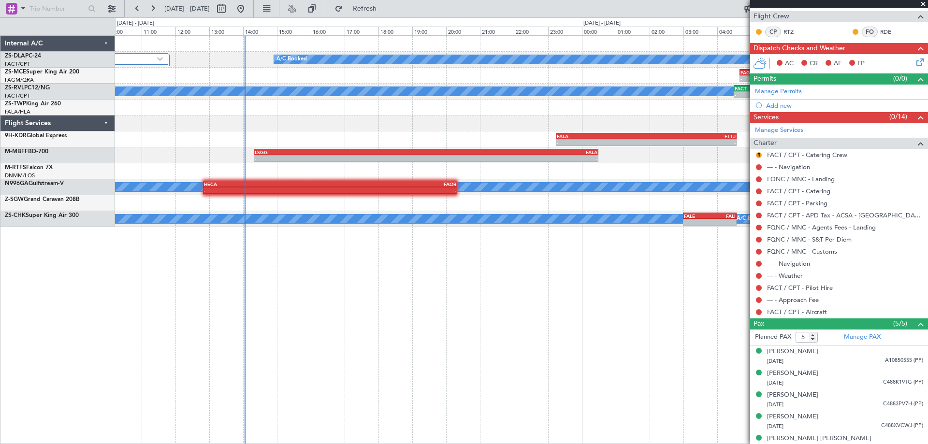
click at [437, 250] on div "A/C Booked 4 Flight Legs A/C Booked - - FAGM 04:40 Z FAKN 05:55 Z - - FAJC 08:3…" at bounding box center [521, 239] width 813 height 409
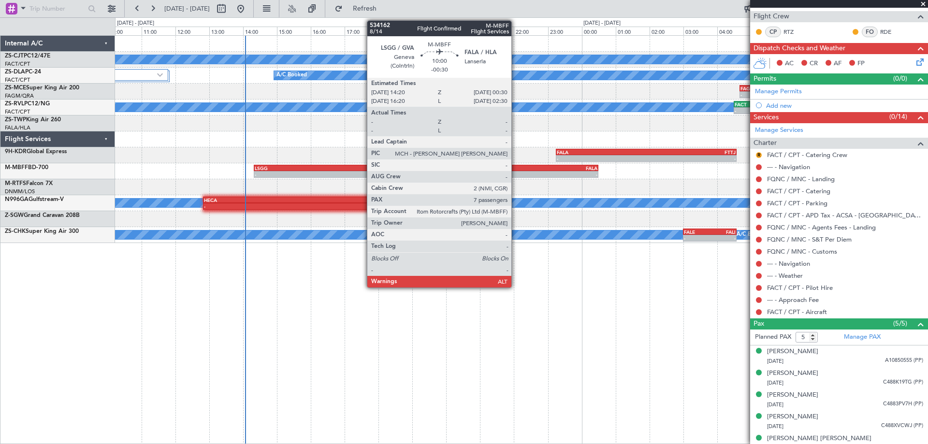
click at [516, 173] on div "-" at bounding box center [511, 175] width 171 height 6
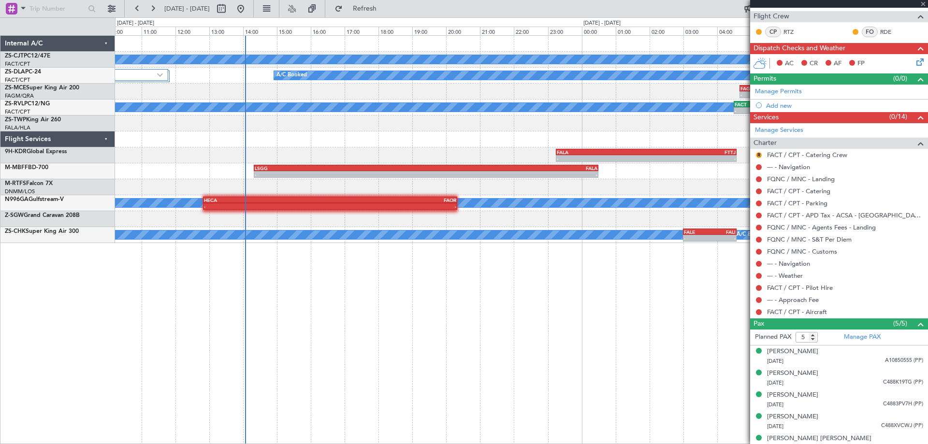
scroll to position [155, 0]
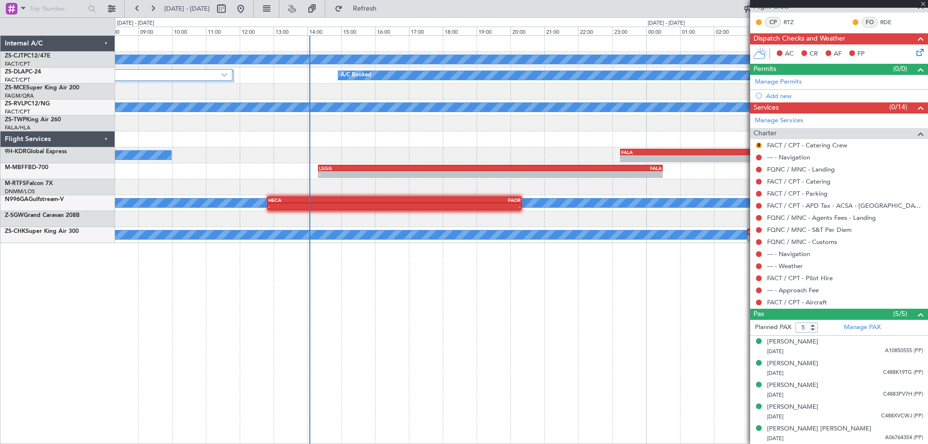
click at [399, 333] on div "A/C Booked FAGR 08:50 Z FACT 10:40 Z - - A/C Booked 4 Flight Legs A/C Booked - …" at bounding box center [521, 239] width 813 height 409
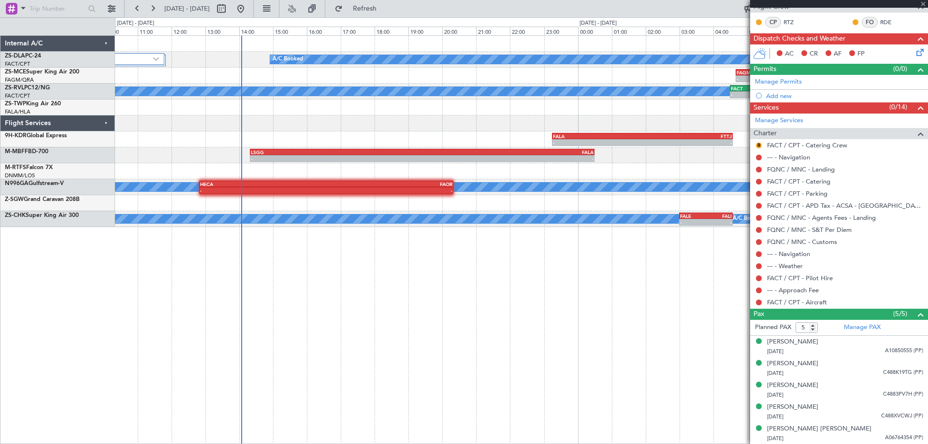
click at [575, 311] on div "A/C Booked 4 Flight Legs A/C Booked - - FAGM 04:40 Z FAKN 05:55 Z - - FAJC 08:3…" at bounding box center [521, 239] width 813 height 409
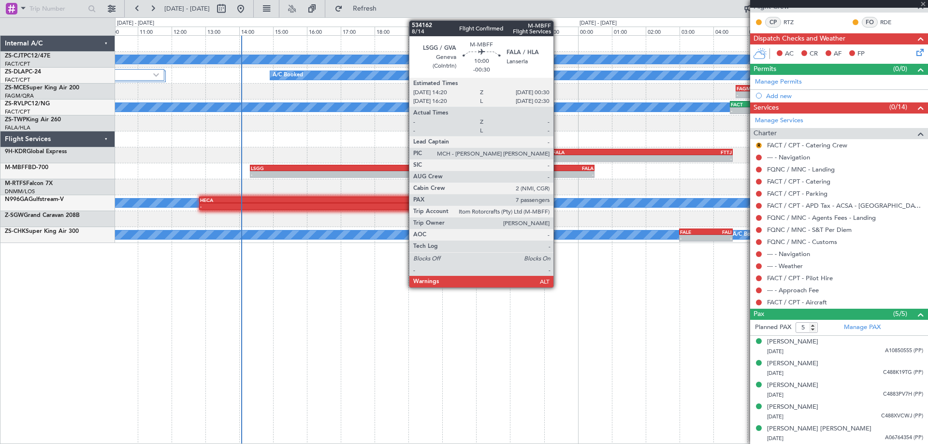
type input "-00:30"
type input "7"
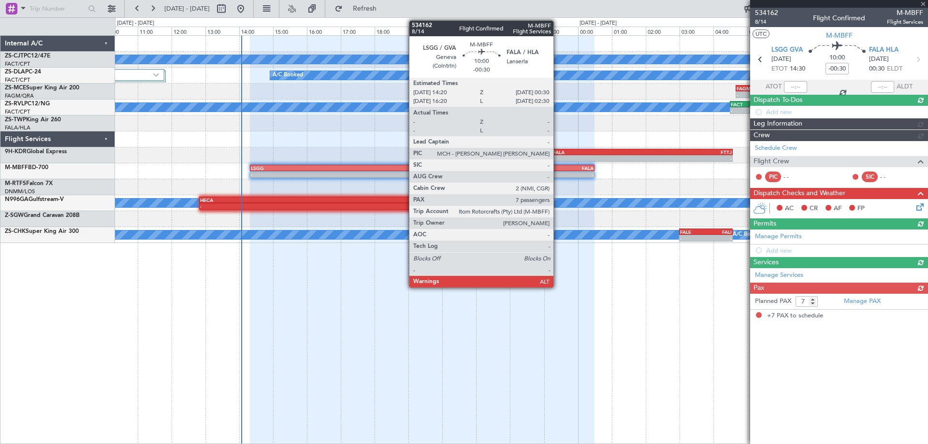
scroll to position [0, 0]
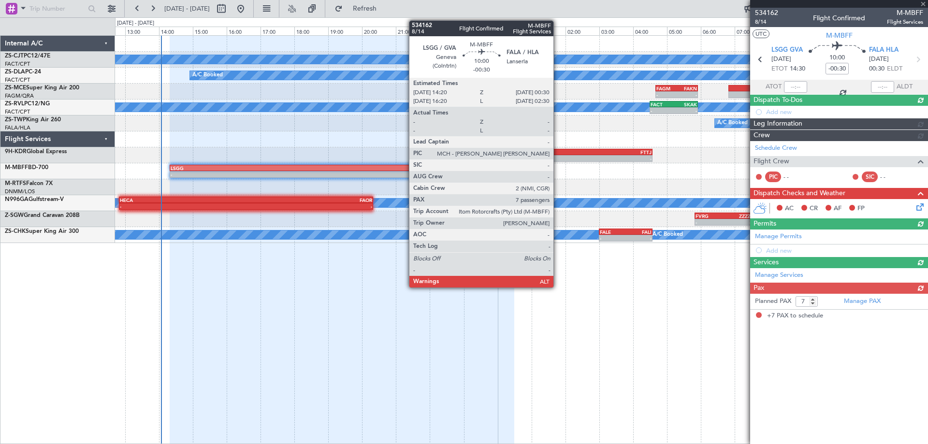
click at [596, 341] on div "A/C Booked - - FAGR 08:50 Z FACT 10:40 Z A/C Booked 4 Flight Legs - - FAGM 04:4…" at bounding box center [521, 239] width 813 height 409
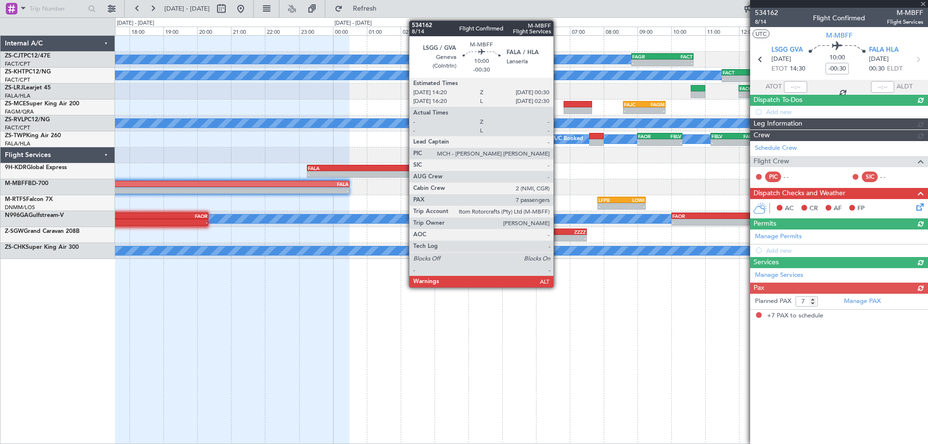
click at [474, 327] on div "A/C Booked - - FAGR 08:50 Z FACT 10:40 Z A/C Unavailable - - FACT 11:30 Z FALA …" at bounding box center [521, 239] width 813 height 409
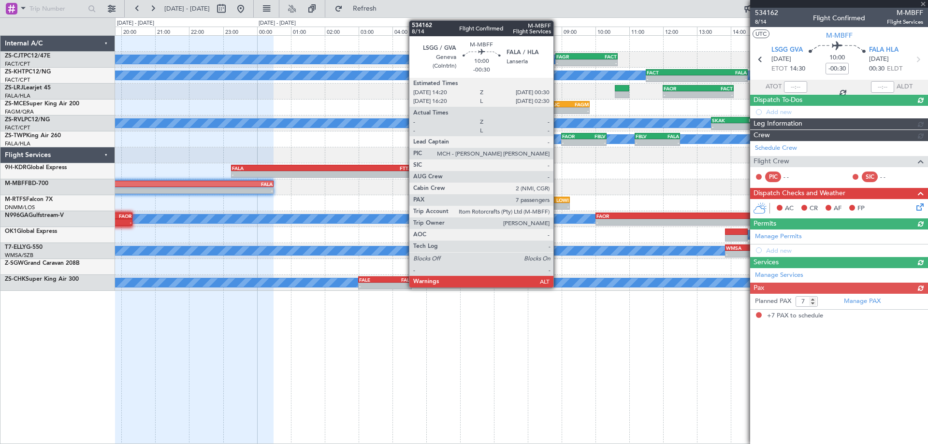
click at [498, 372] on div "A/C Booked - - FAGR 08:50 Z FACT 10:40 Z A/C Unavailable - - FACT 11:30 Z FALA …" at bounding box center [521, 239] width 813 height 409
